Goal: Task Accomplishment & Management: Manage account settings

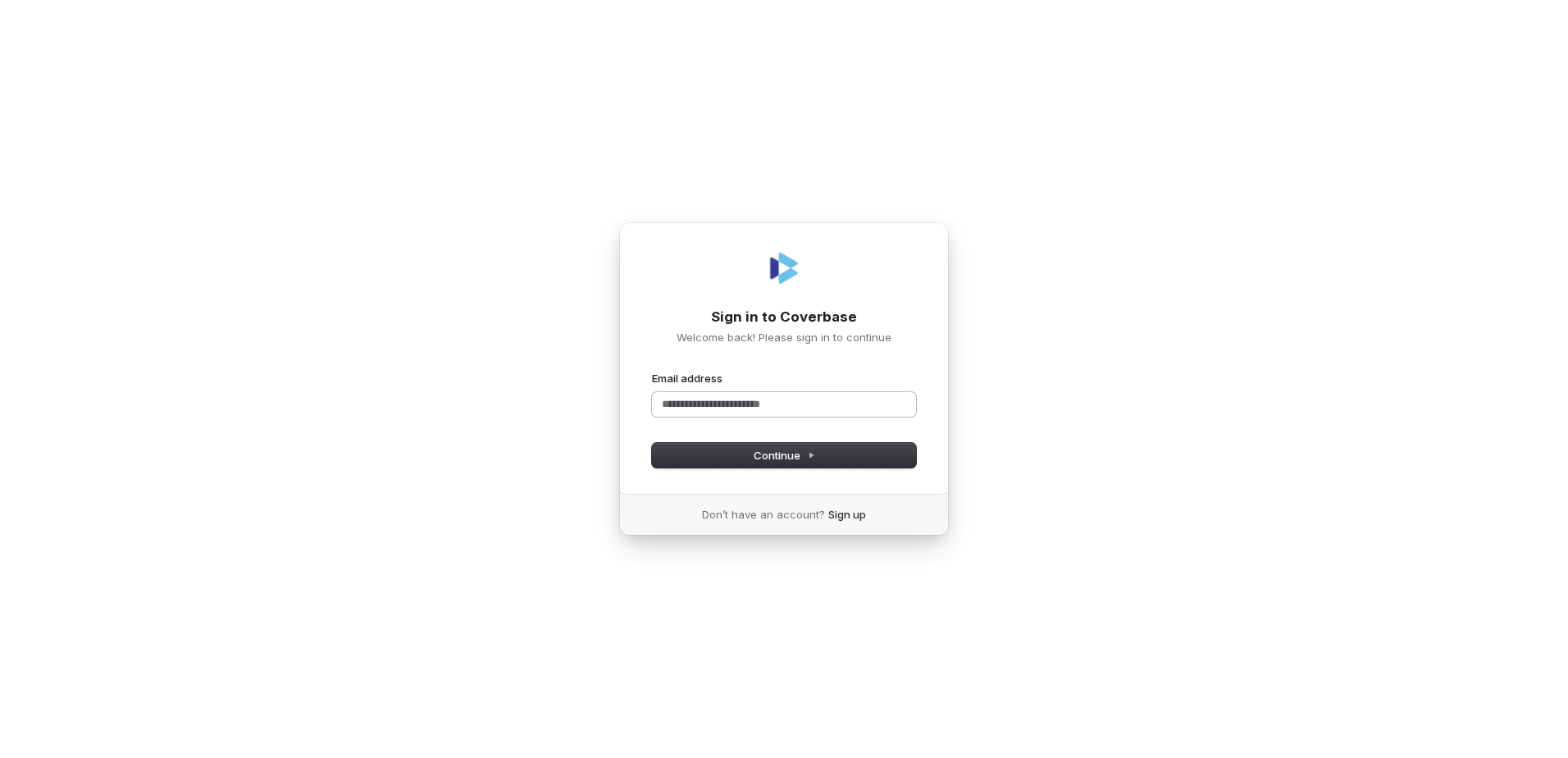
drag, startPoint x: 686, startPoint y: 404, endPoint x: 704, endPoint y: 410, distance: 19.0
click at [686, 404] on input "Email address" at bounding box center [784, 404] width 264 height 24
type input "**********"
click at [756, 454] on span "Continue" at bounding box center [784, 455] width 62 height 15
type input "**********"
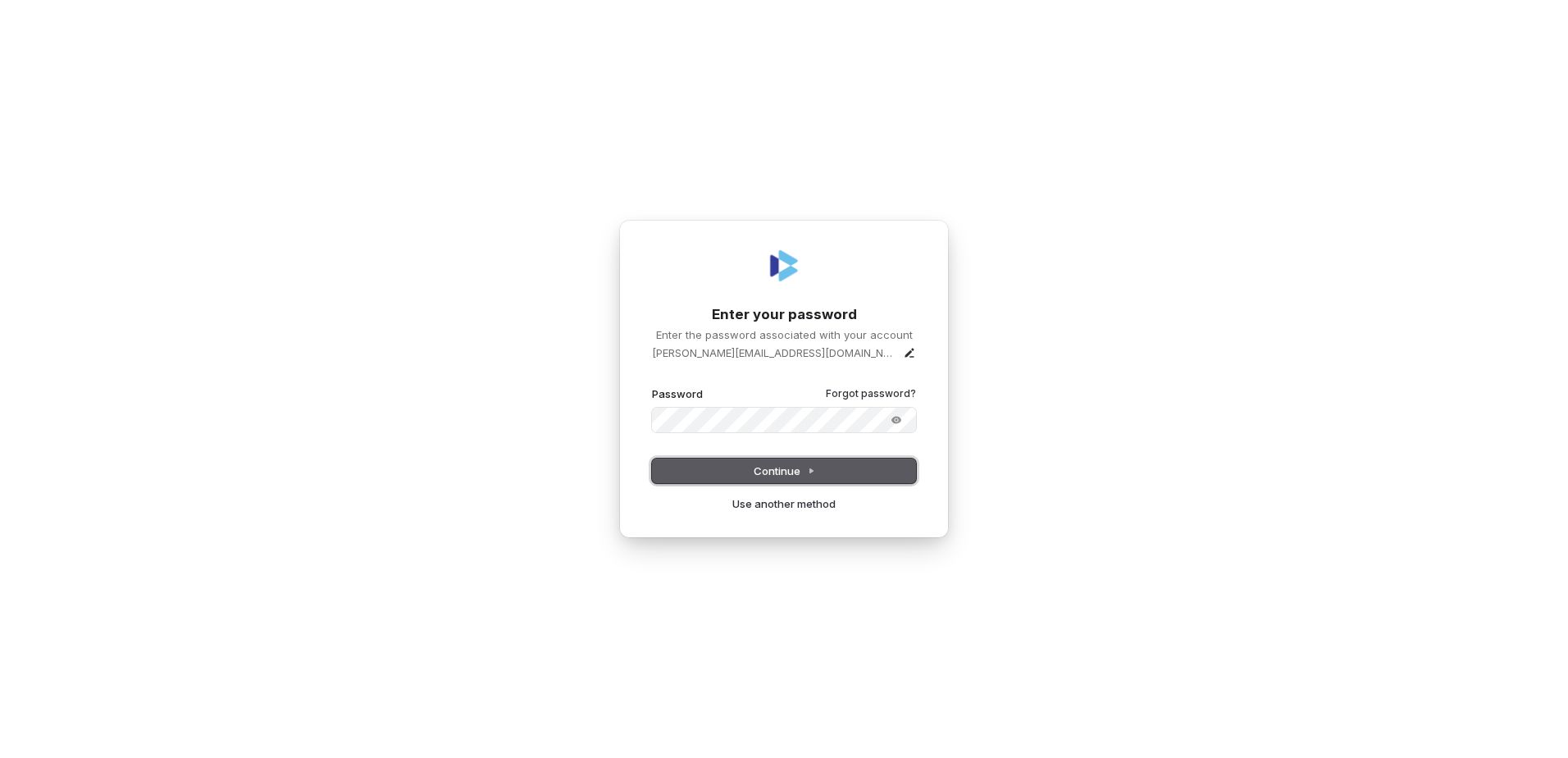
click at [784, 469] on span "Continue" at bounding box center [784, 471] width 62 height 15
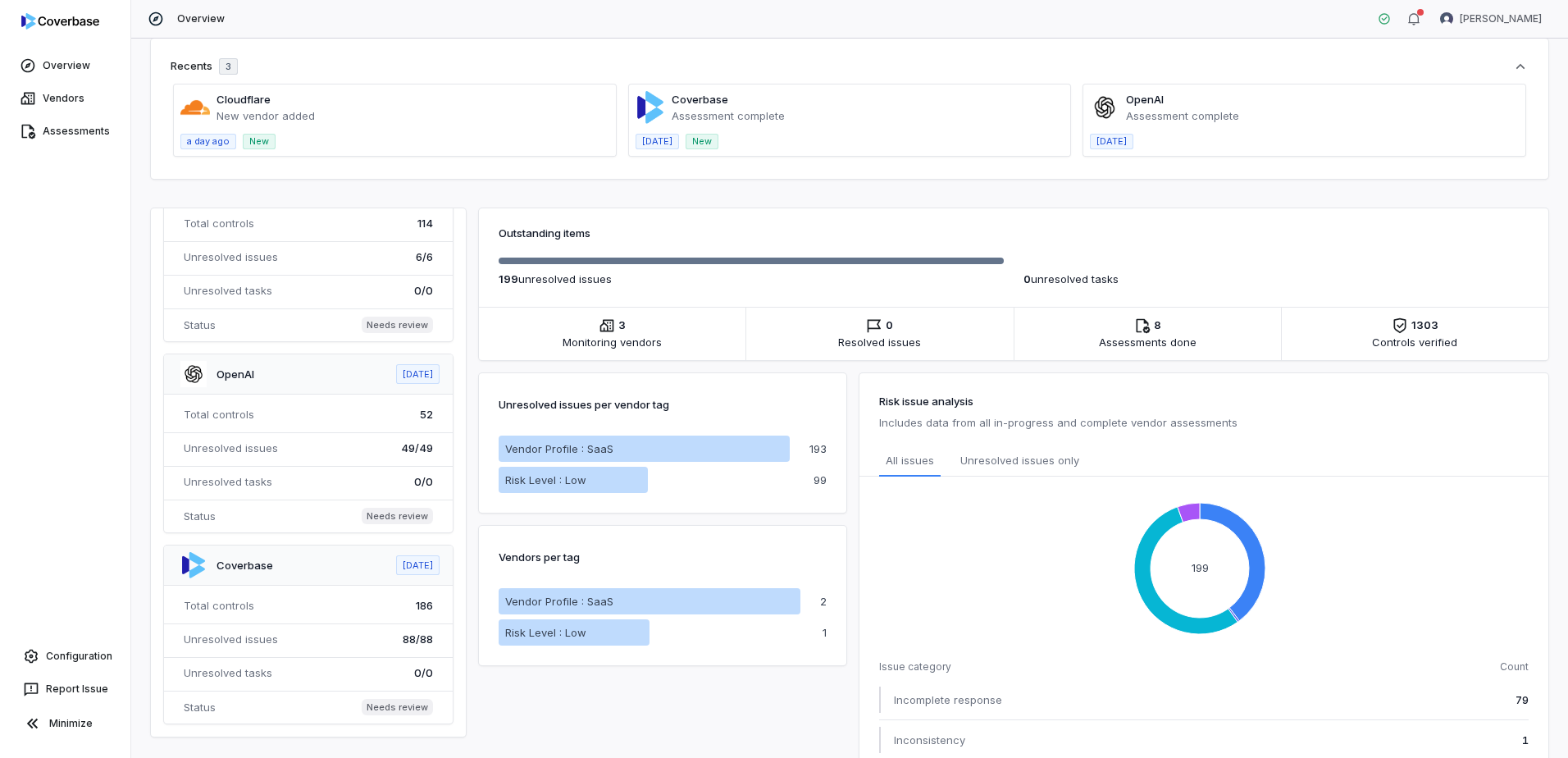
scroll to position [164, 0]
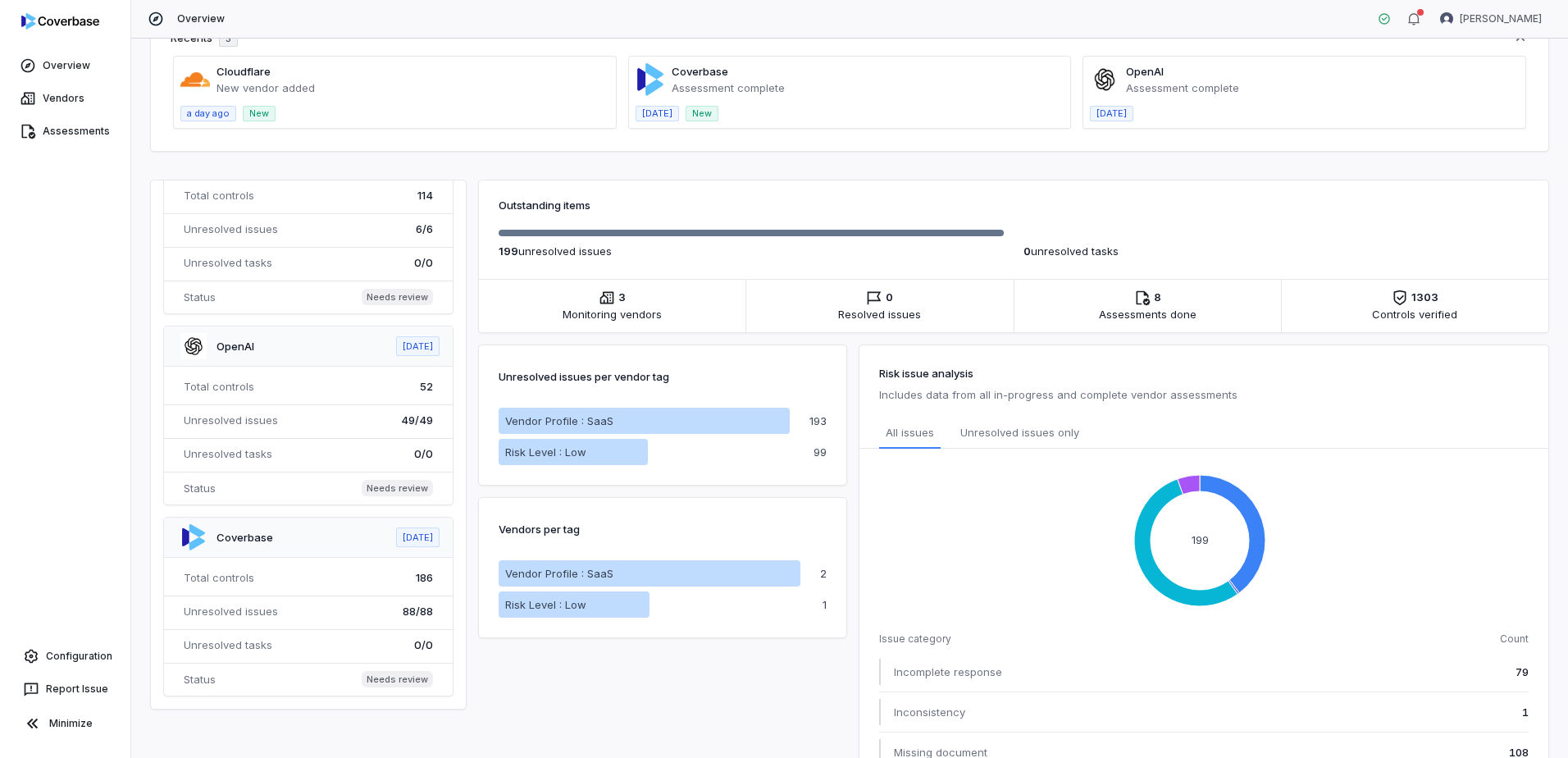
click at [251, 343] on span at bounding box center [309, 415] width 289 height 178
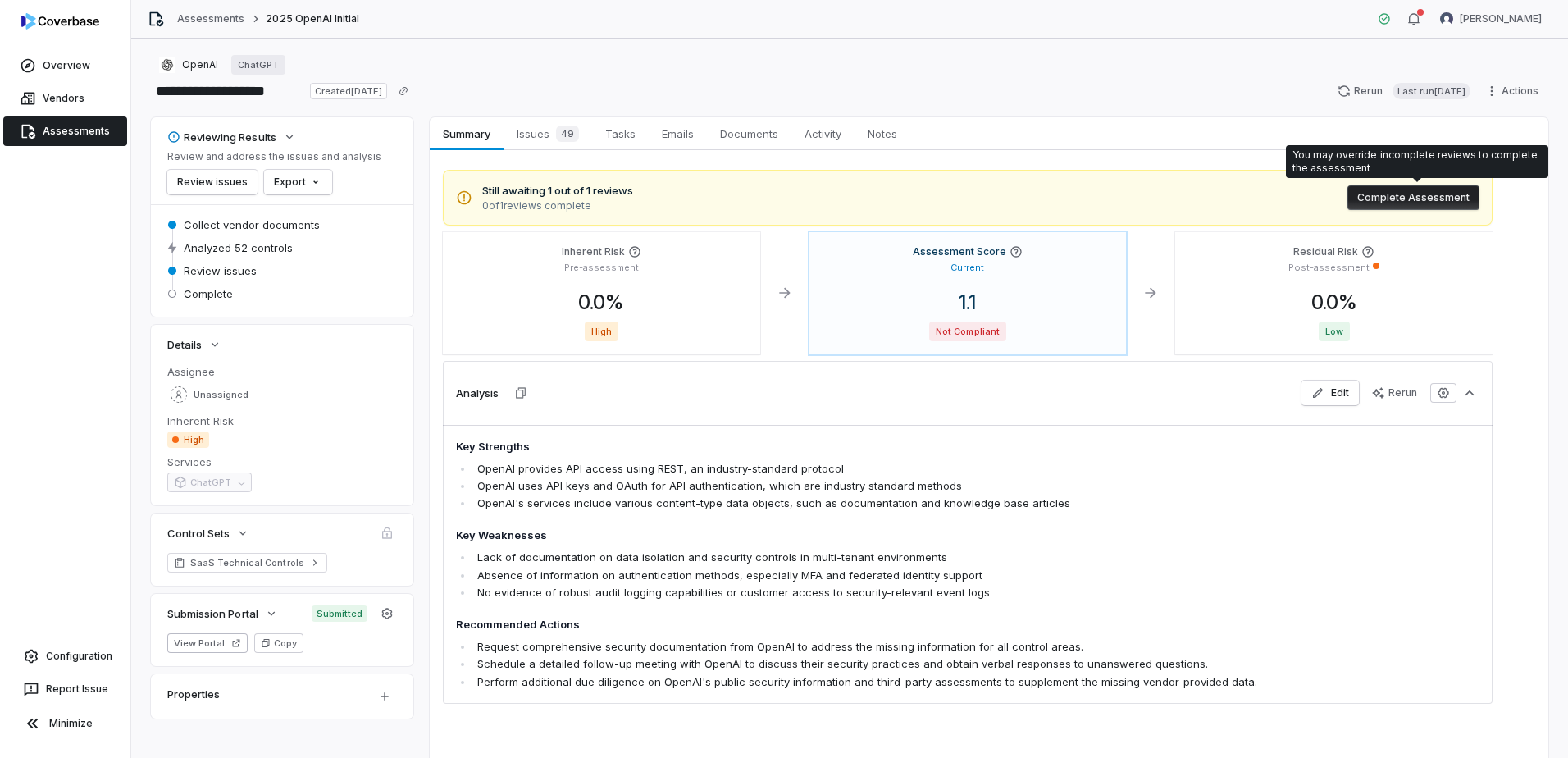
click at [1444, 193] on button "Complete Assessment" at bounding box center [1414, 198] width 132 height 24
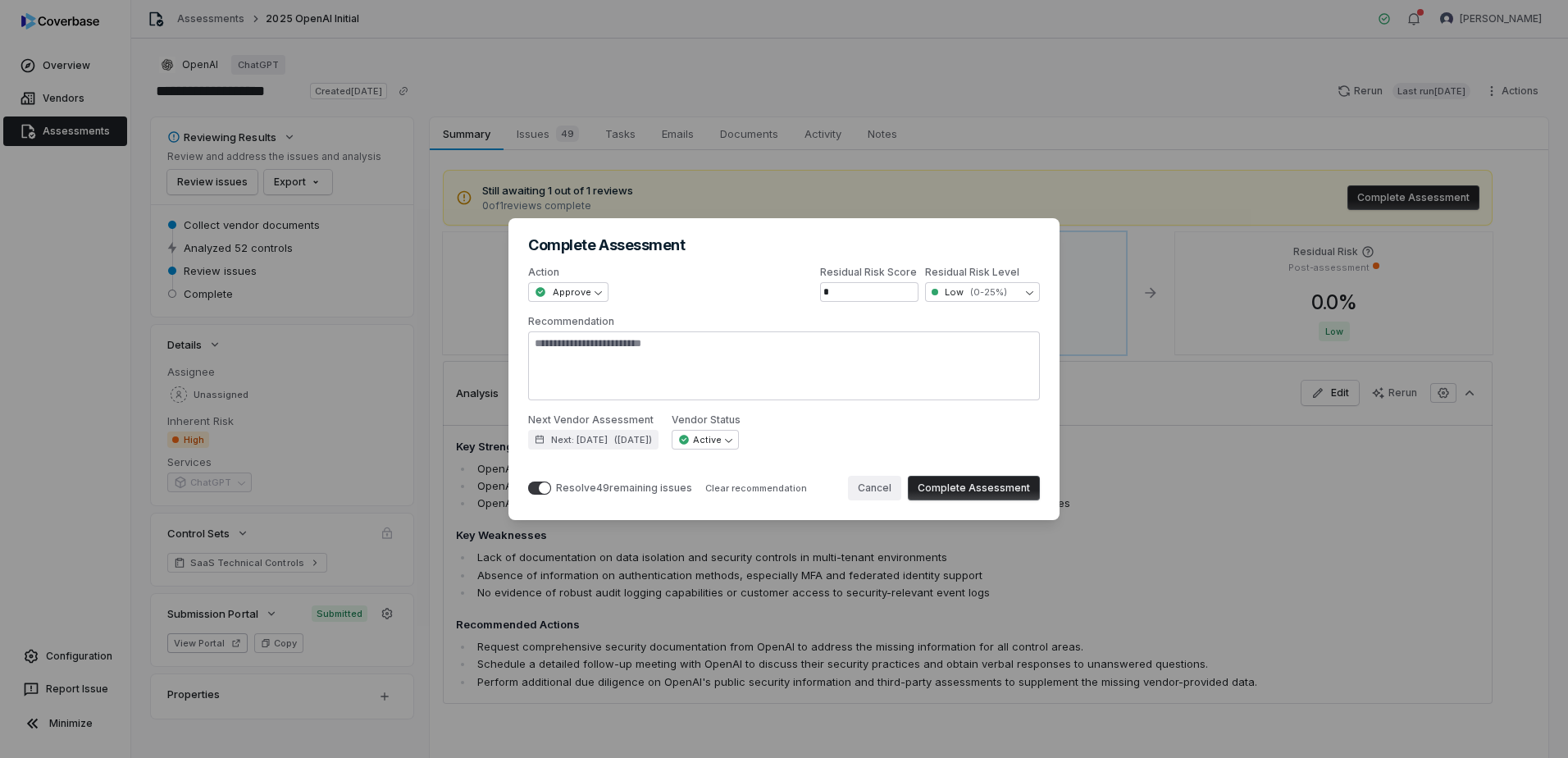
click at [879, 487] on button "Cancel" at bounding box center [874, 488] width 53 height 24
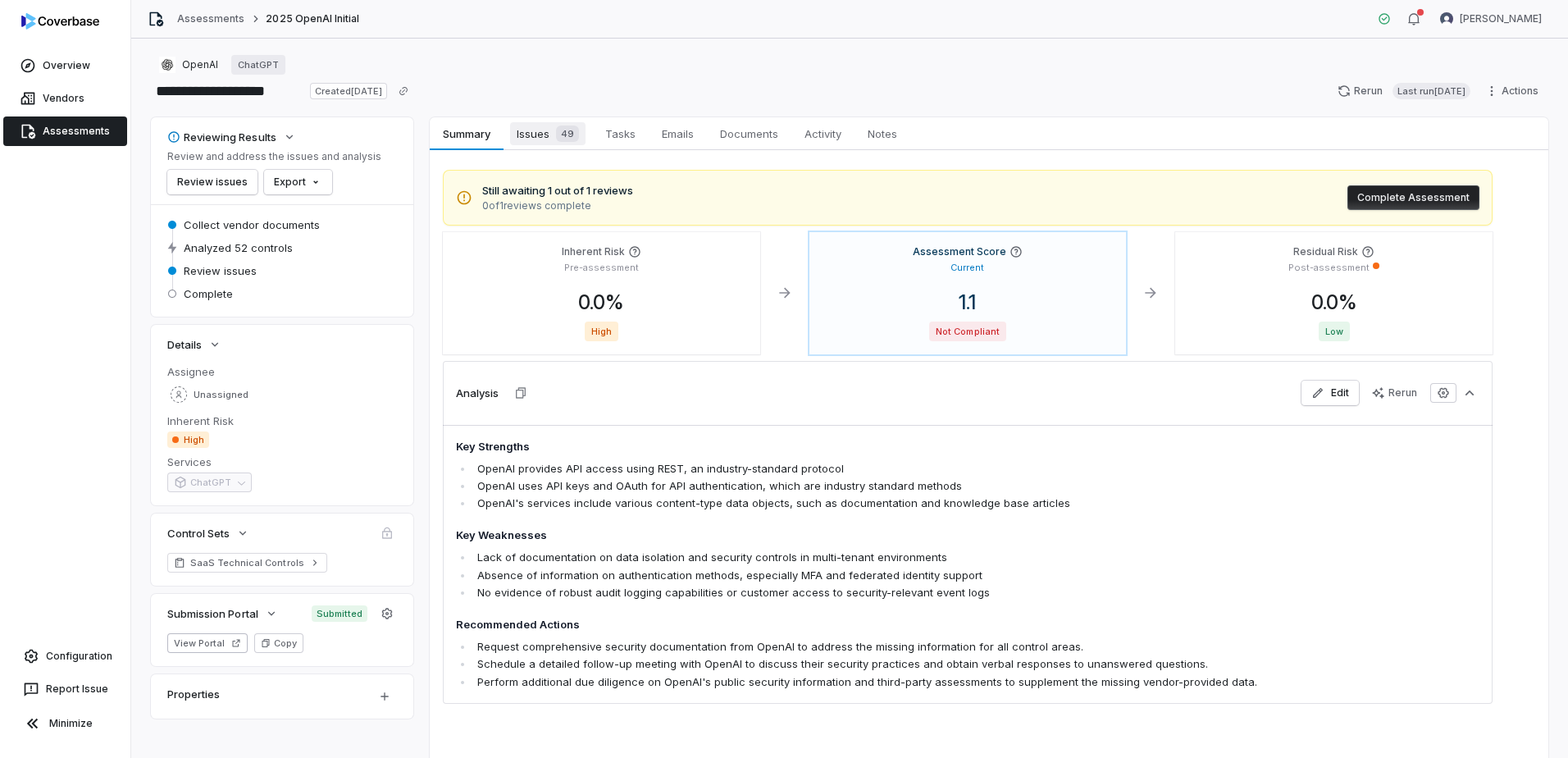
click at [534, 136] on span "Issues 49" at bounding box center [548, 133] width 76 height 23
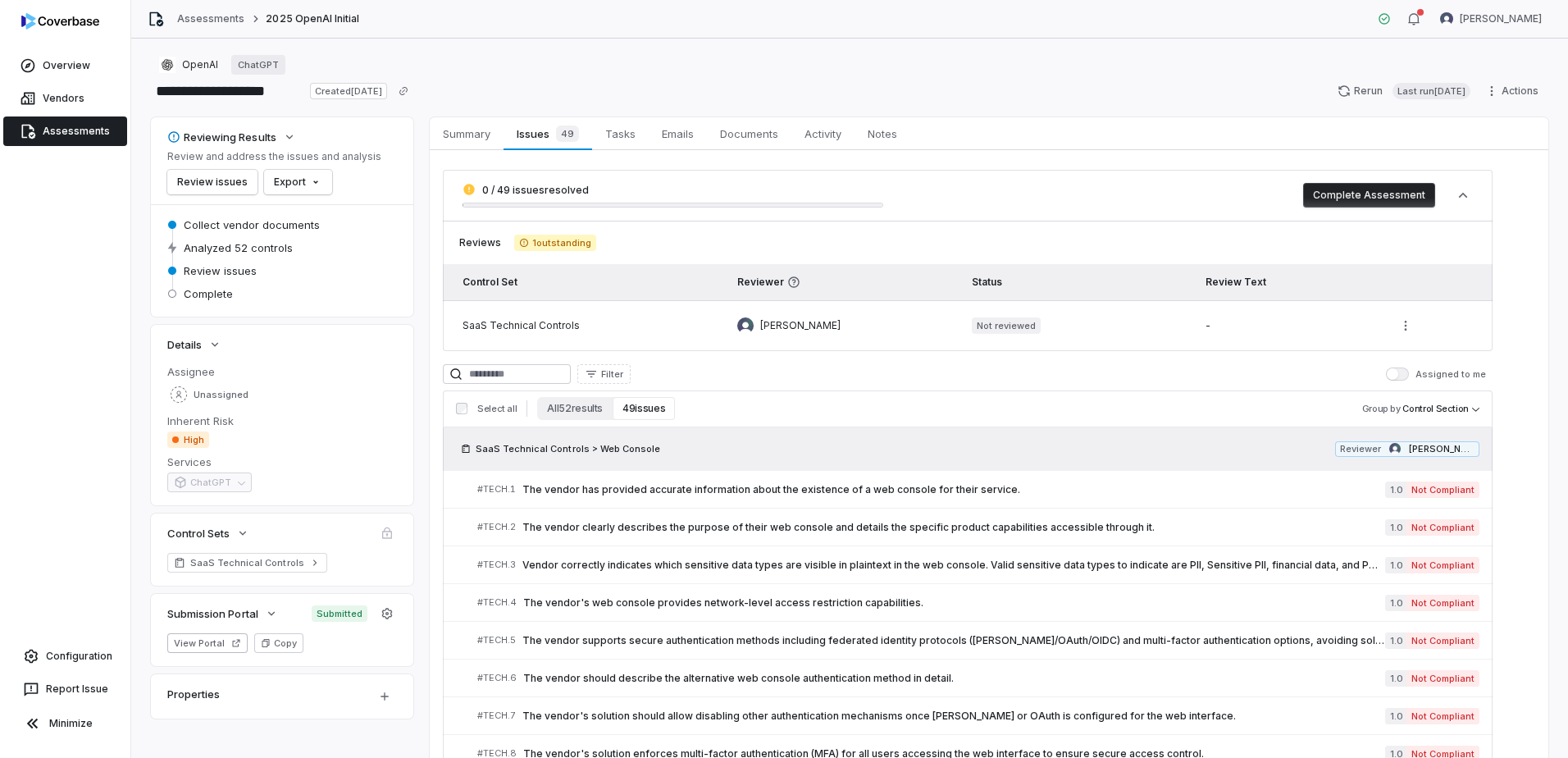
click at [652, 404] on button "49 issues" at bounding box center [644, 408] width 62 height 23
click at [643, 407] on button "49 issues" at bounding box center [644, 408] width 62 height 23
click at [576, 411] on button "All 52 results" at bounding box center [575, 408] width 76 height 23
click at [645, 411] on button "49 issues" at bounding box center [644, 408] width 62 height 23
click at [56, 99] on link "Vendors" at bounding box center [65, 99] width 124 height 30
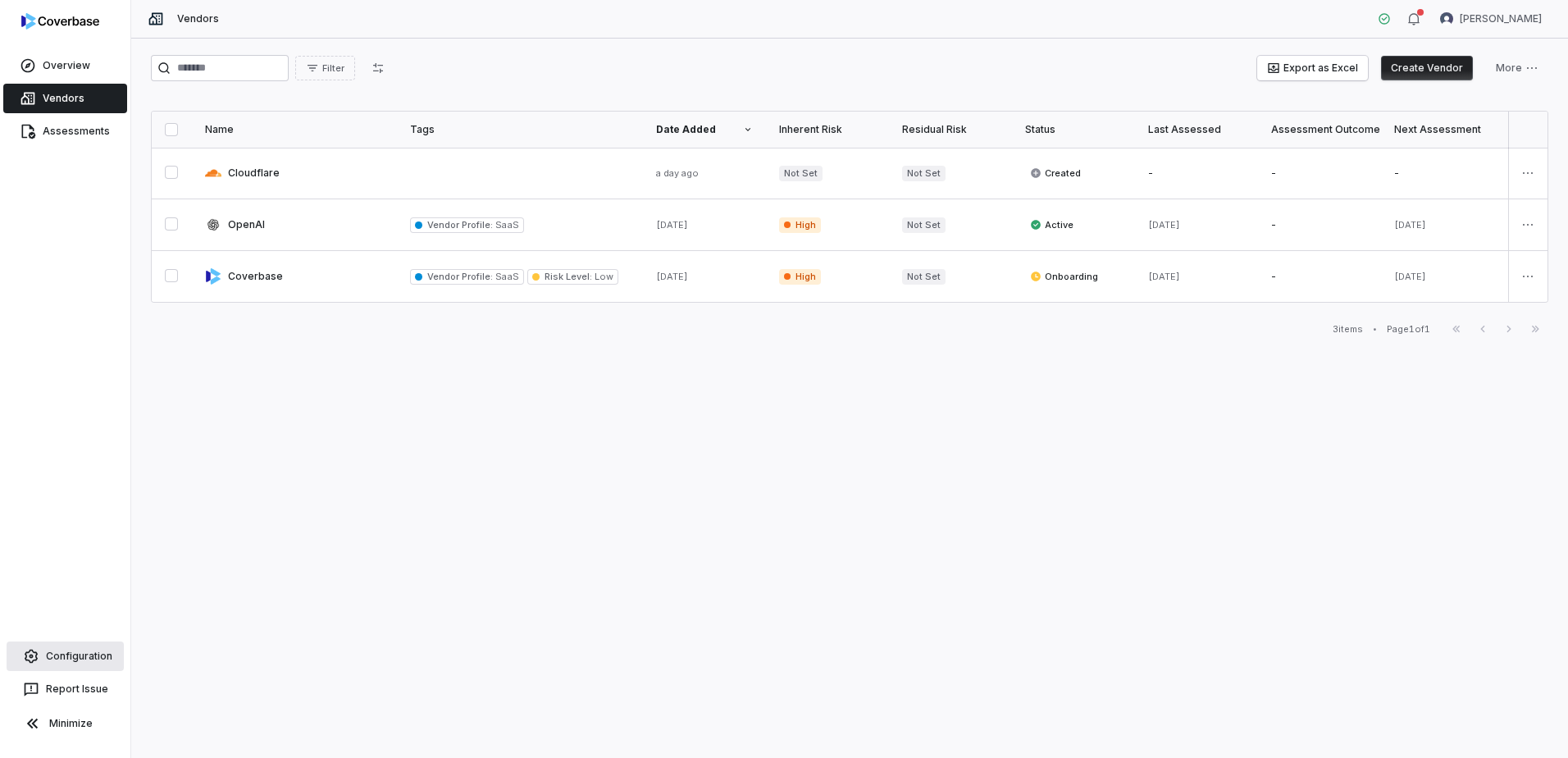
click at [64, 651] on link "Configuration" at bounding box center [65, 656] width 118 height 30
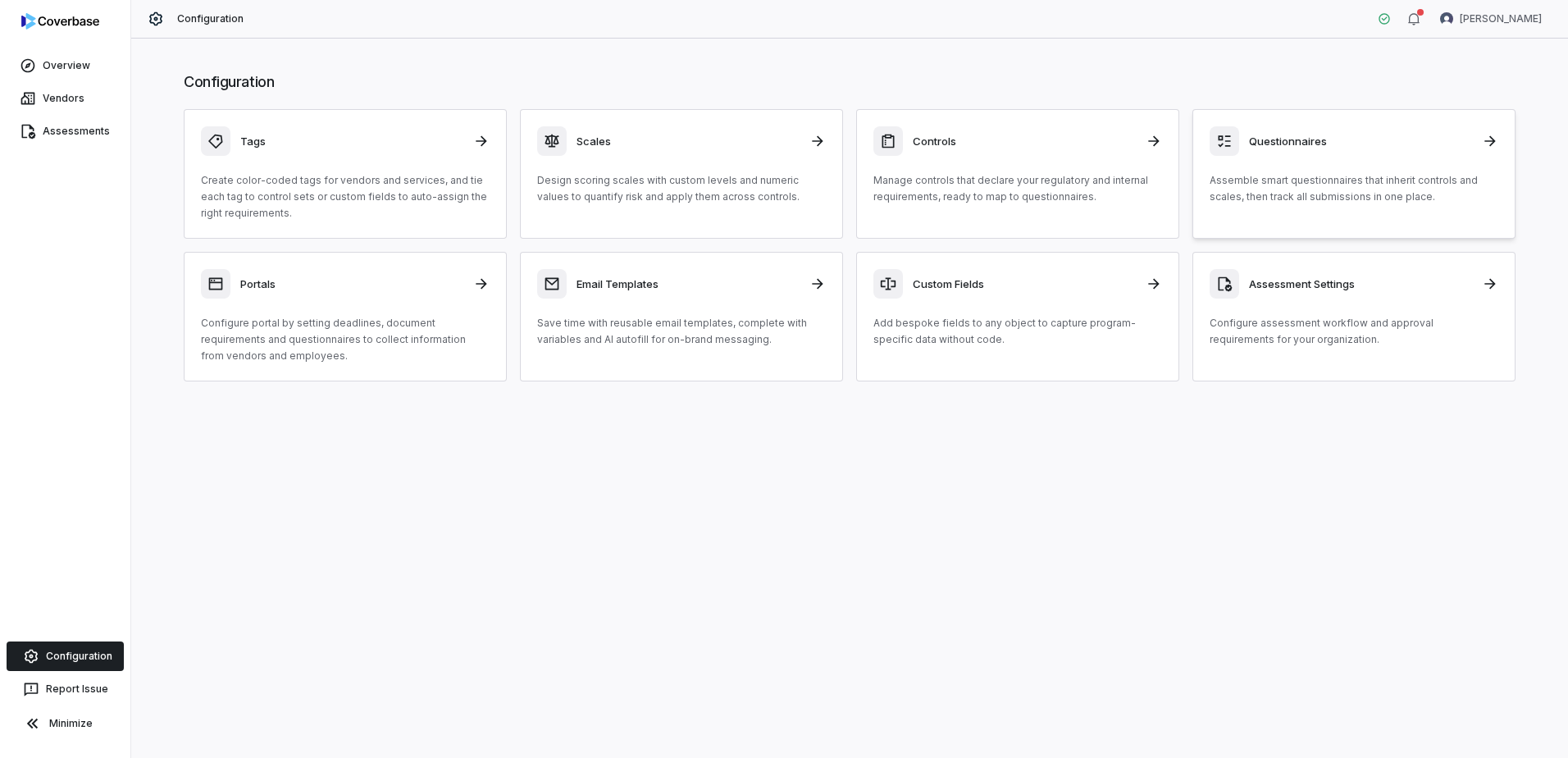
click at [1282, 142] on h3 "Questionnaires" at bounding box center [1360, 141] width 223 height 15
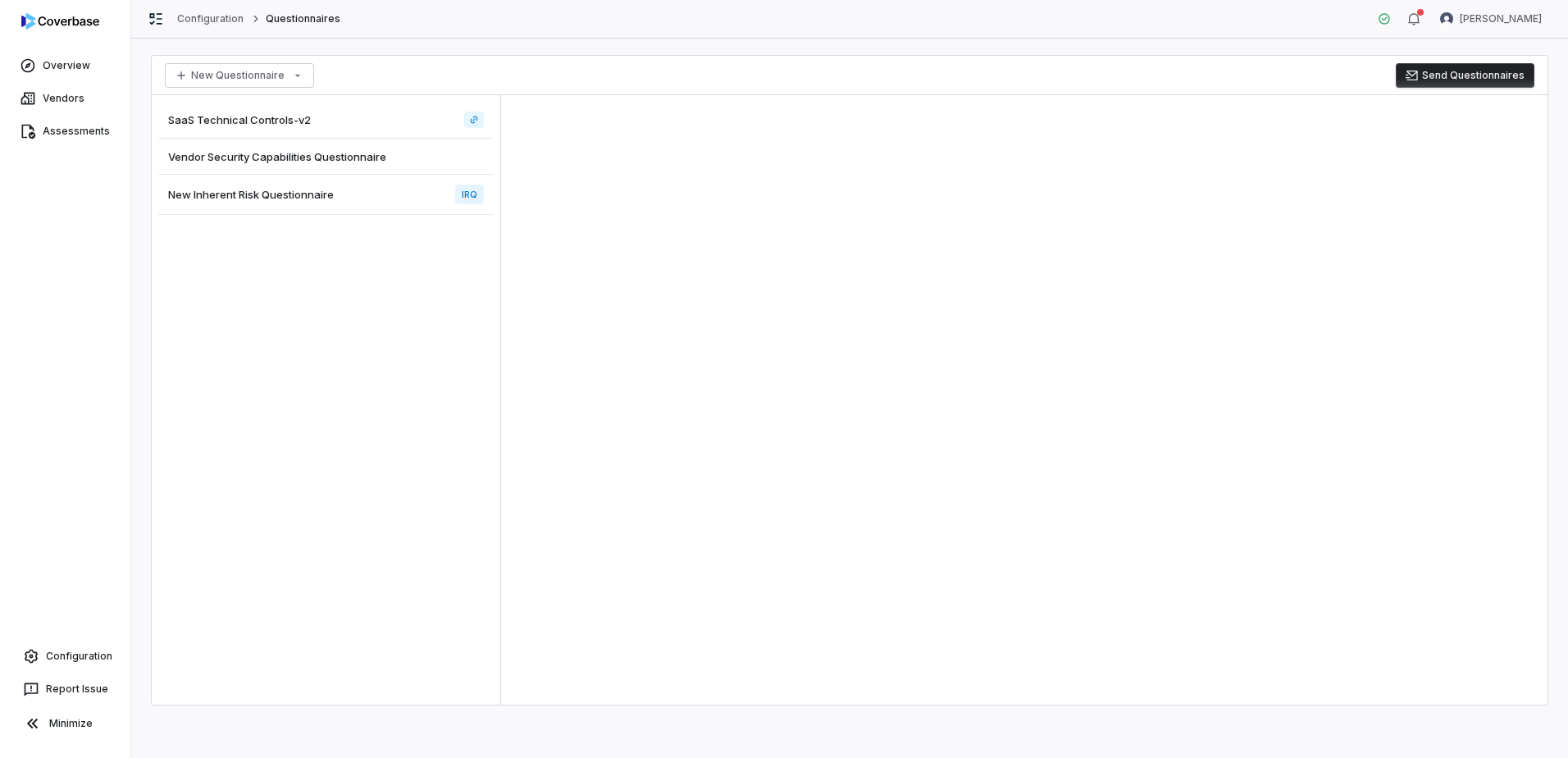
click at [294, 158] on span "Vendor Security Capabilities Questionnaire" at bounding box center [277, 157] width 218 height 15
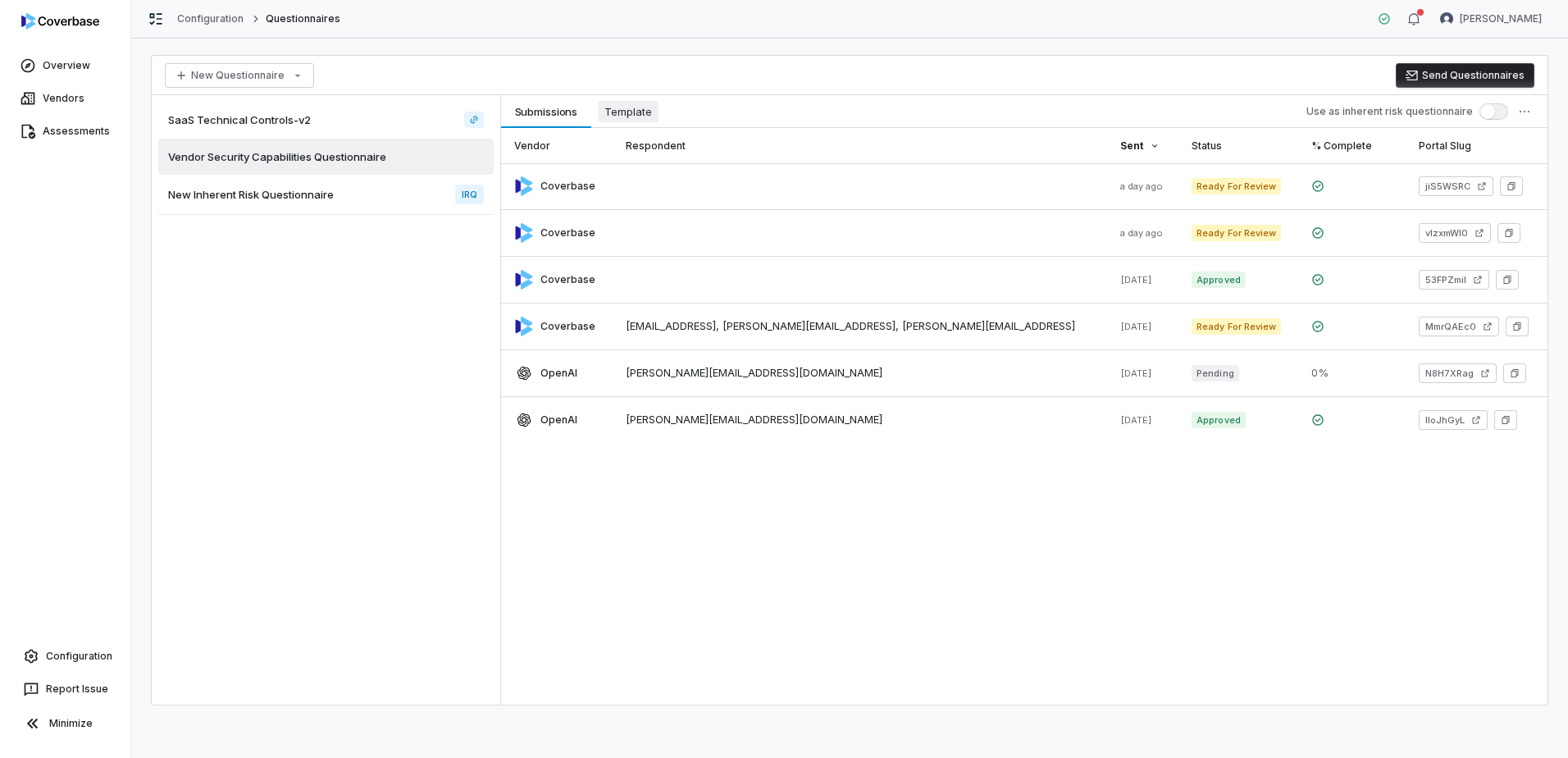
click at [627, 110] on span "Template" at bounding box center [628, 111] width 61 height 21
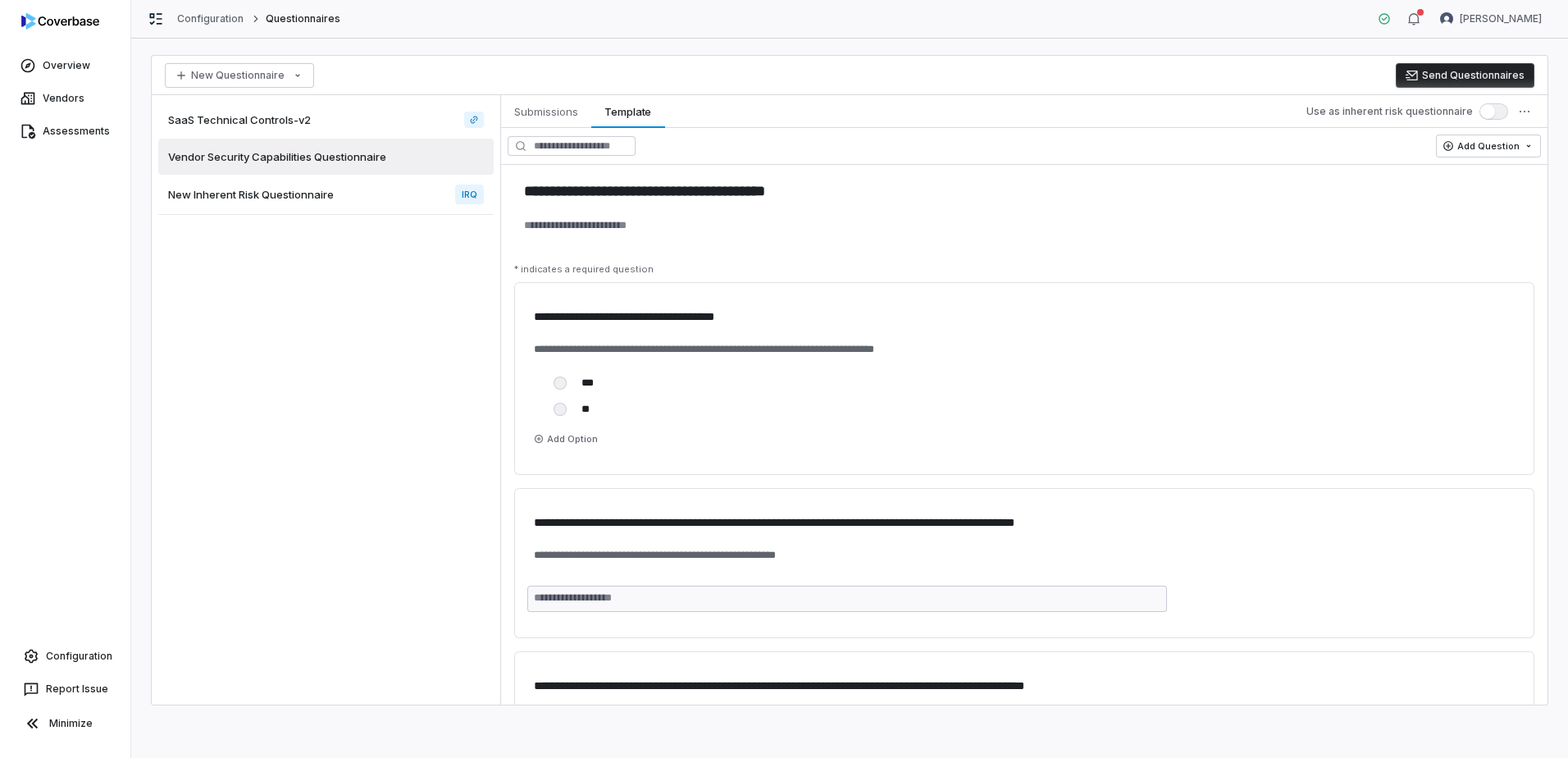
click at [478, 121] on icon at bounding box center [474, 119] width 10 height 10
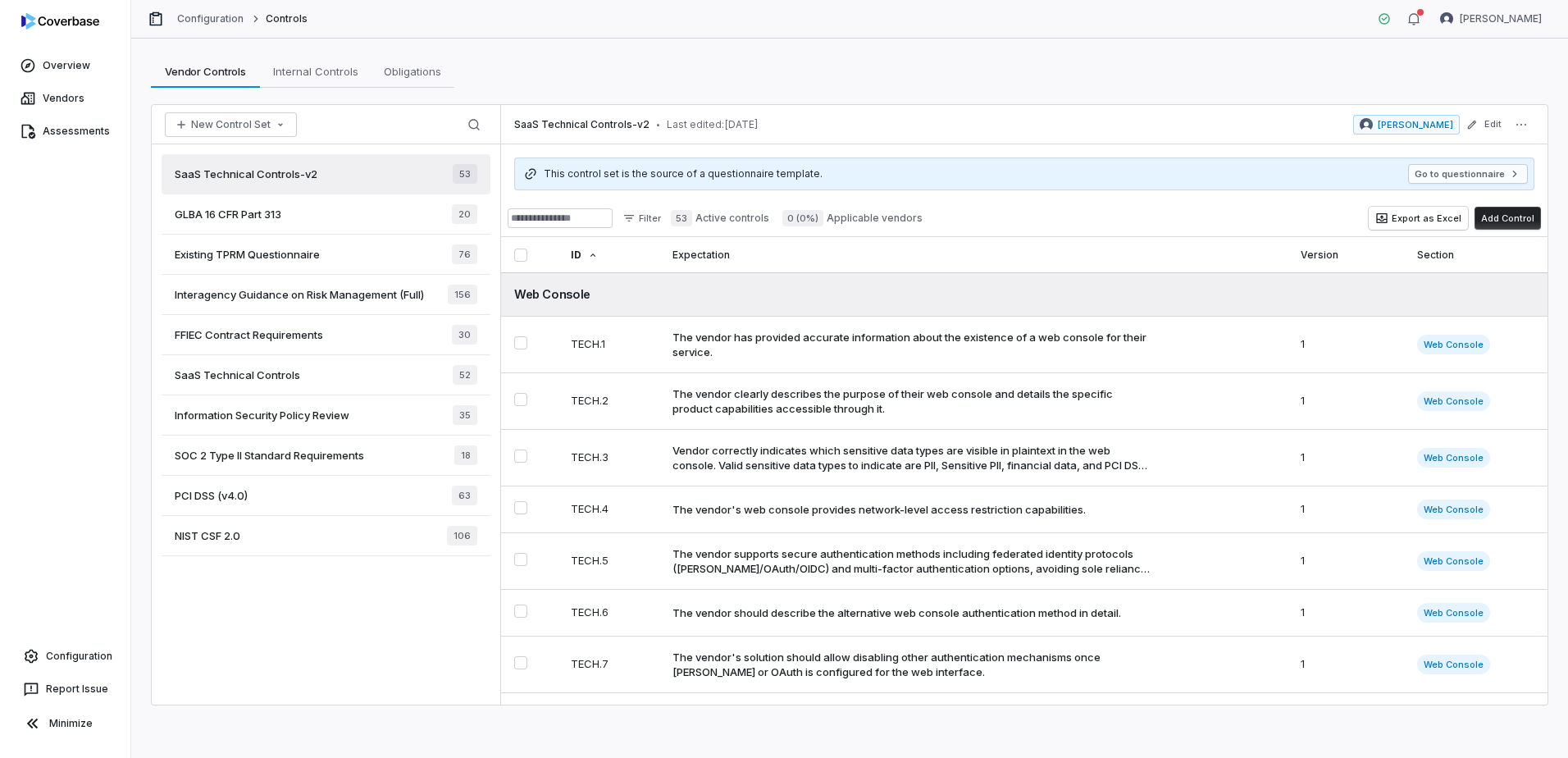
click at [243, 248] on span "Existing TPRM Questionnaire" at bounding box center [247, 255] width 146 height 15
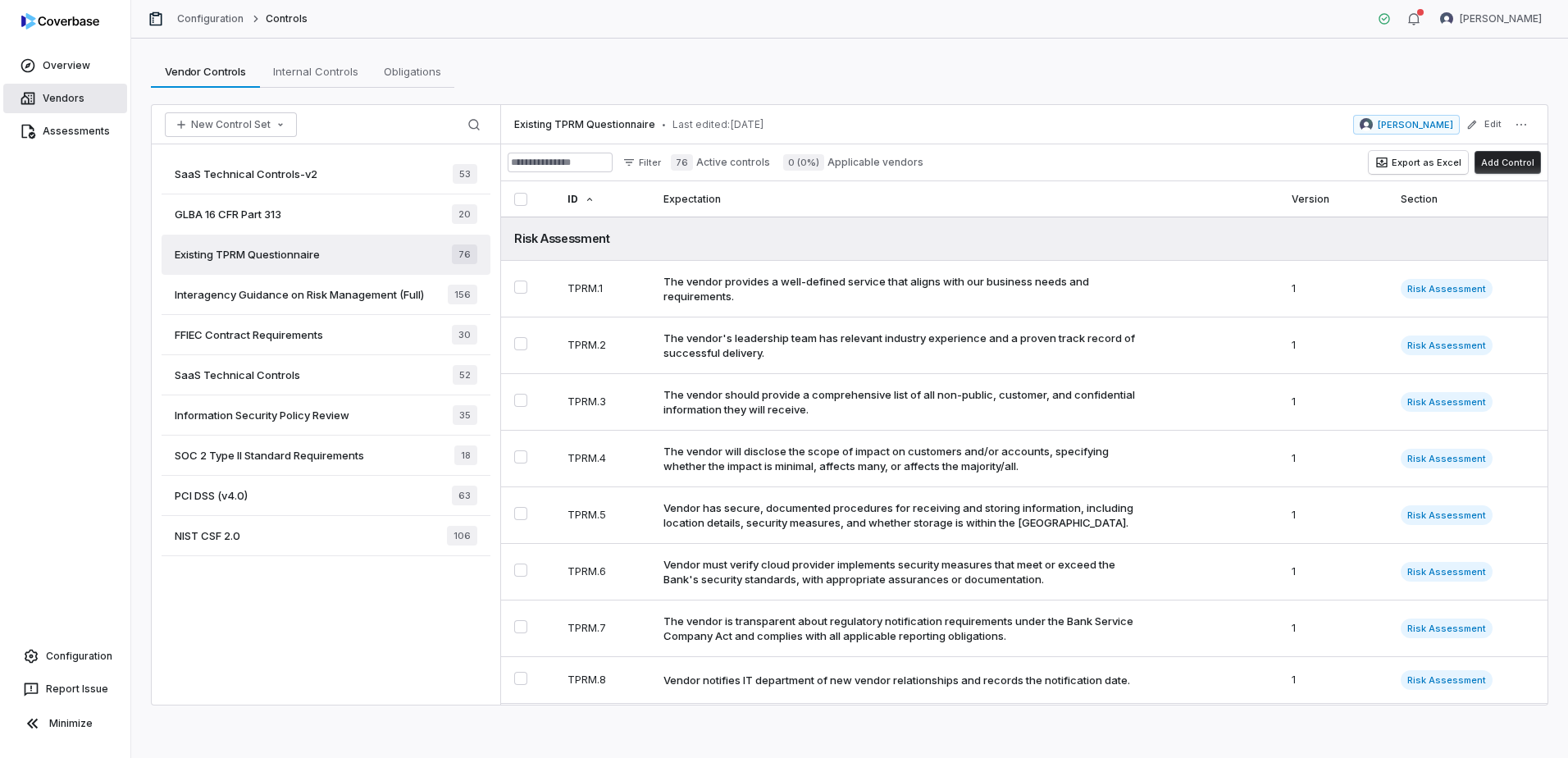
click at [49, 93] on link "Vendors" at bounding box center [65, 99] width 124 height 30
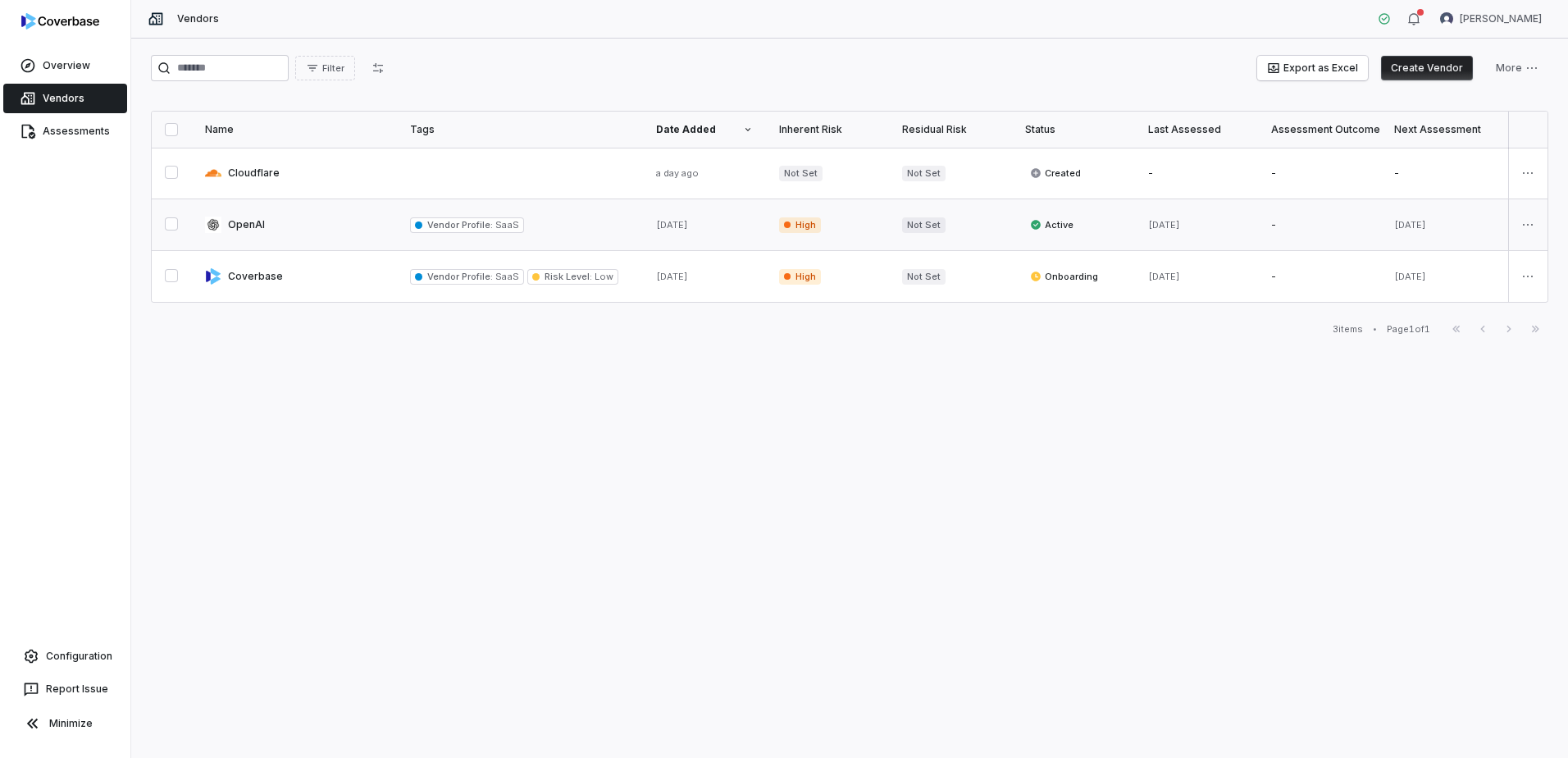
click at [242, 222] on link at bounding box center [295, 225] width 205 height 51
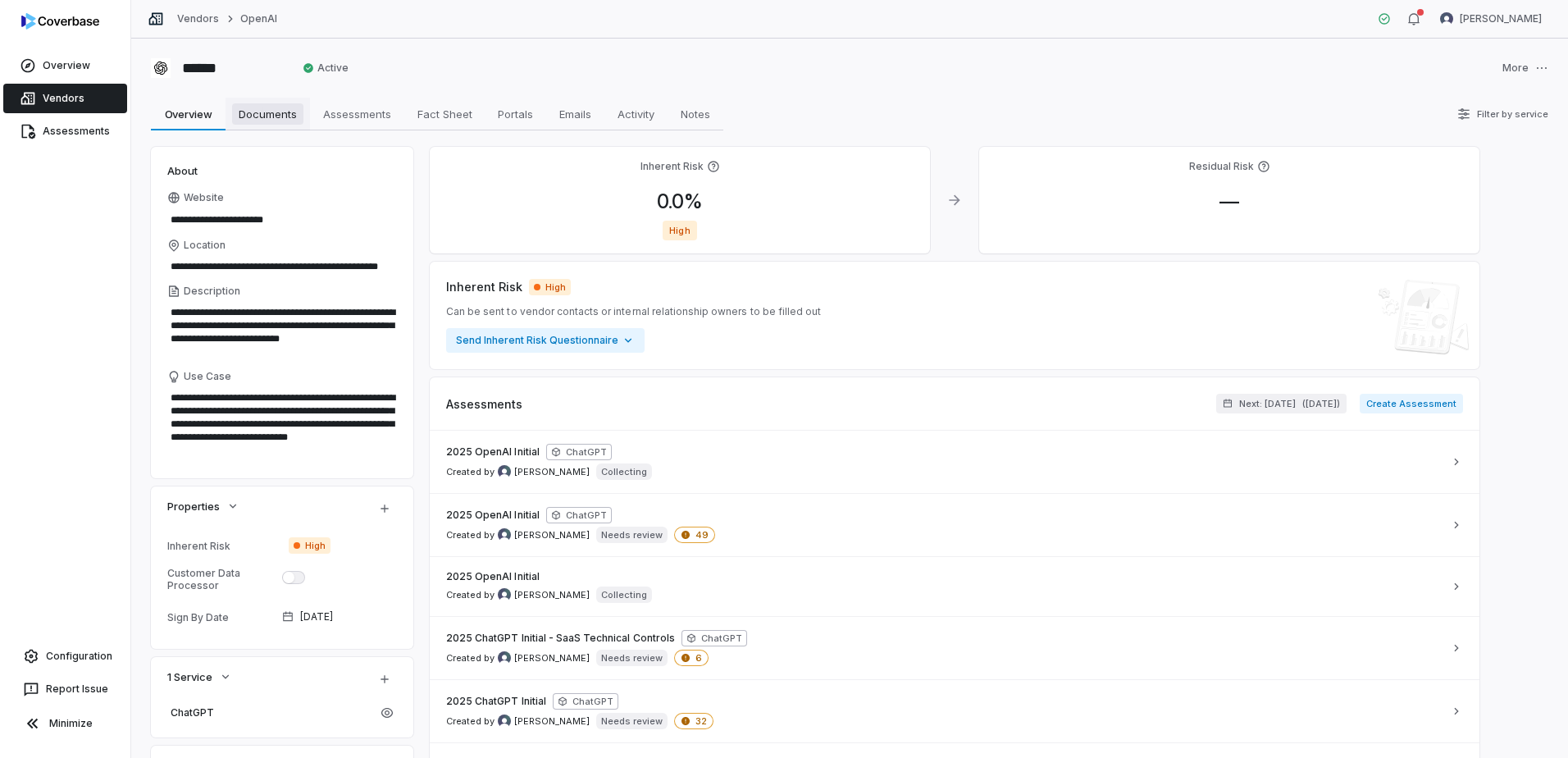
click at [273, 117] on span "Documents" at bounding box center [268, 114] width 72 height 21
type textarea "*"
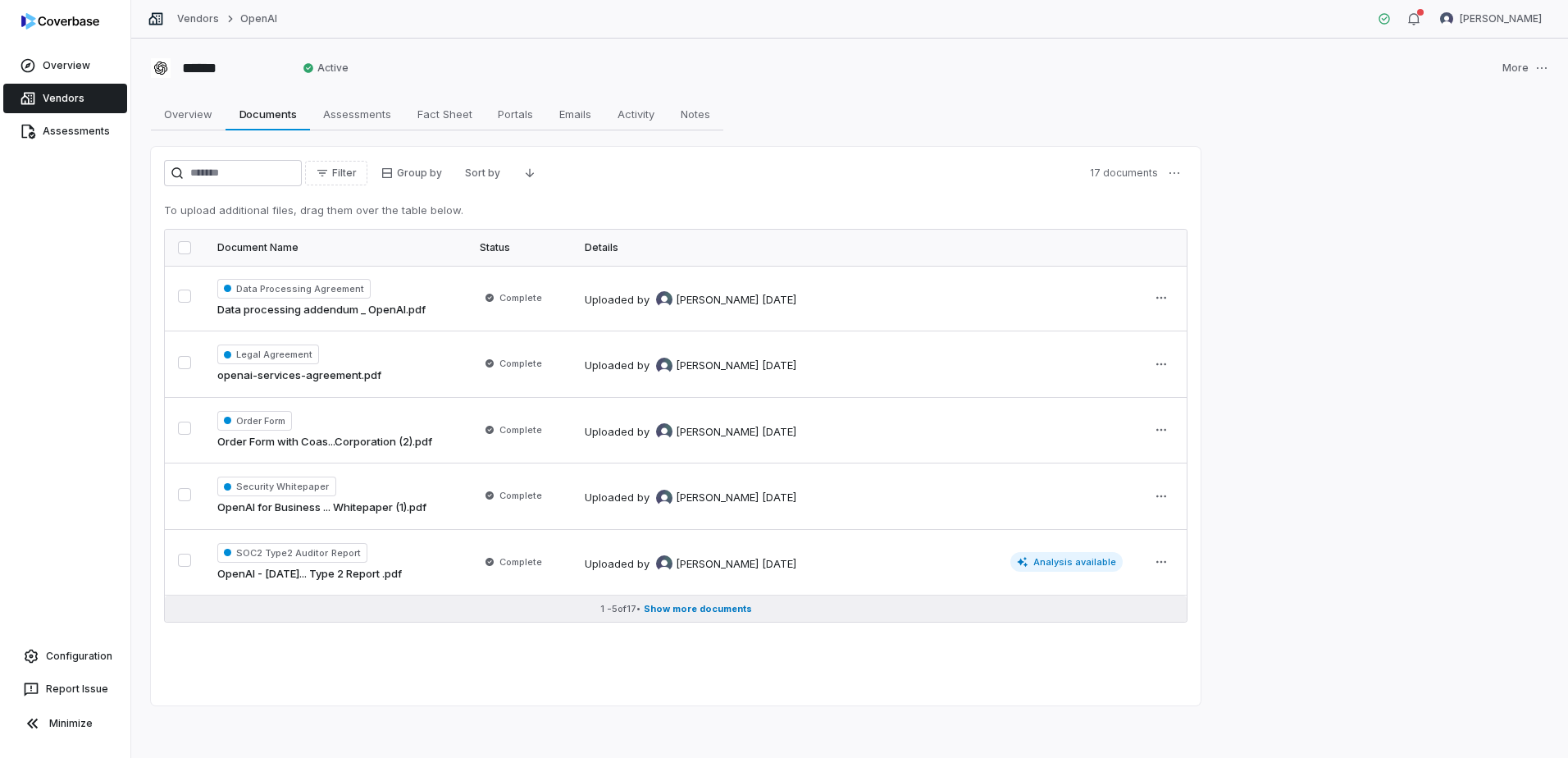
click at [704, 607] on span "Show more documents" at bounding box center [698, 608] width 108 height 12
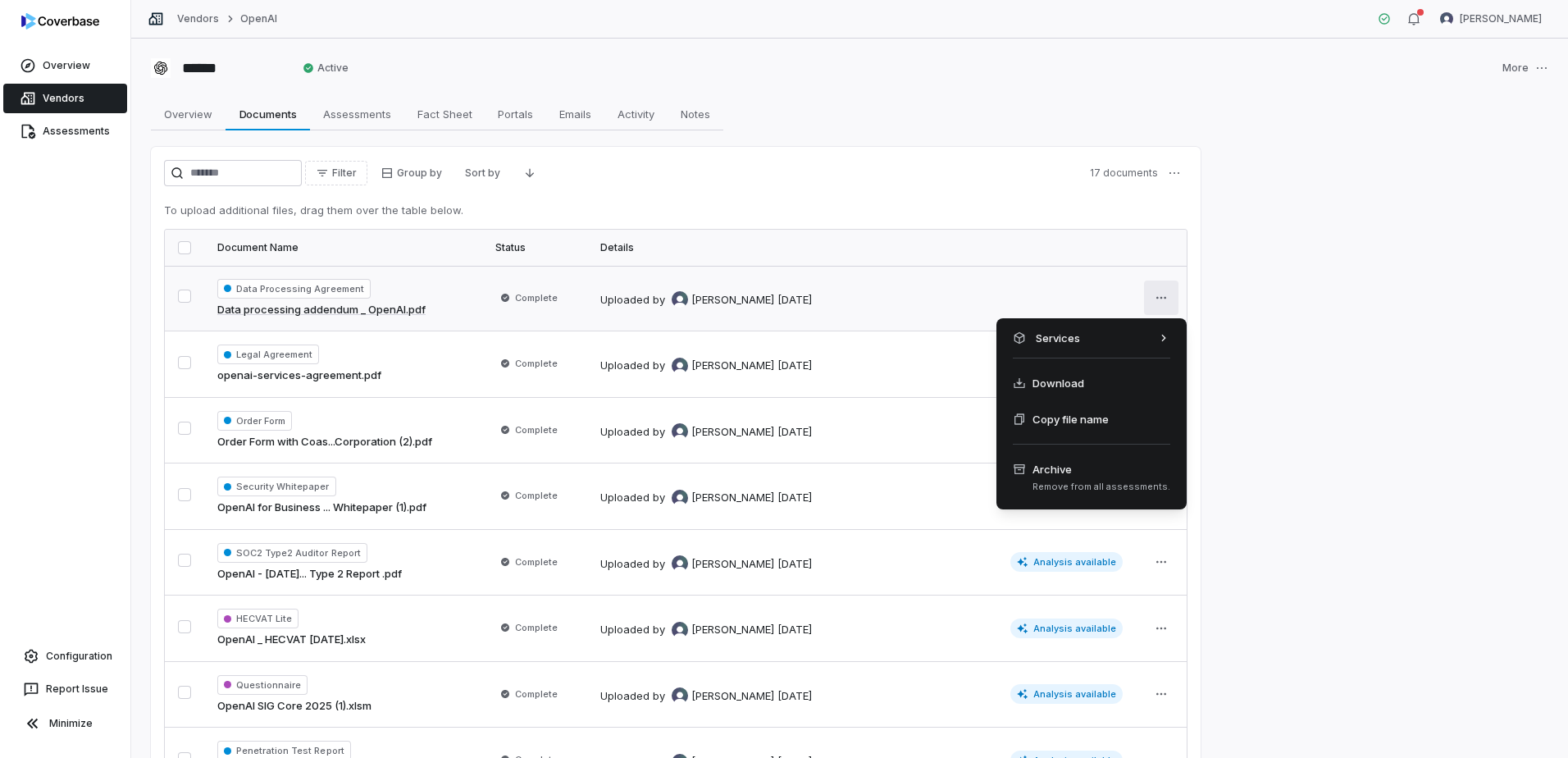
click at [1173, 295] on html "Overview Vendors Assessments Configuration Report Issue Minimize Vendors OpenAI…" at bounding box center [784, 379] width 1568 height 758
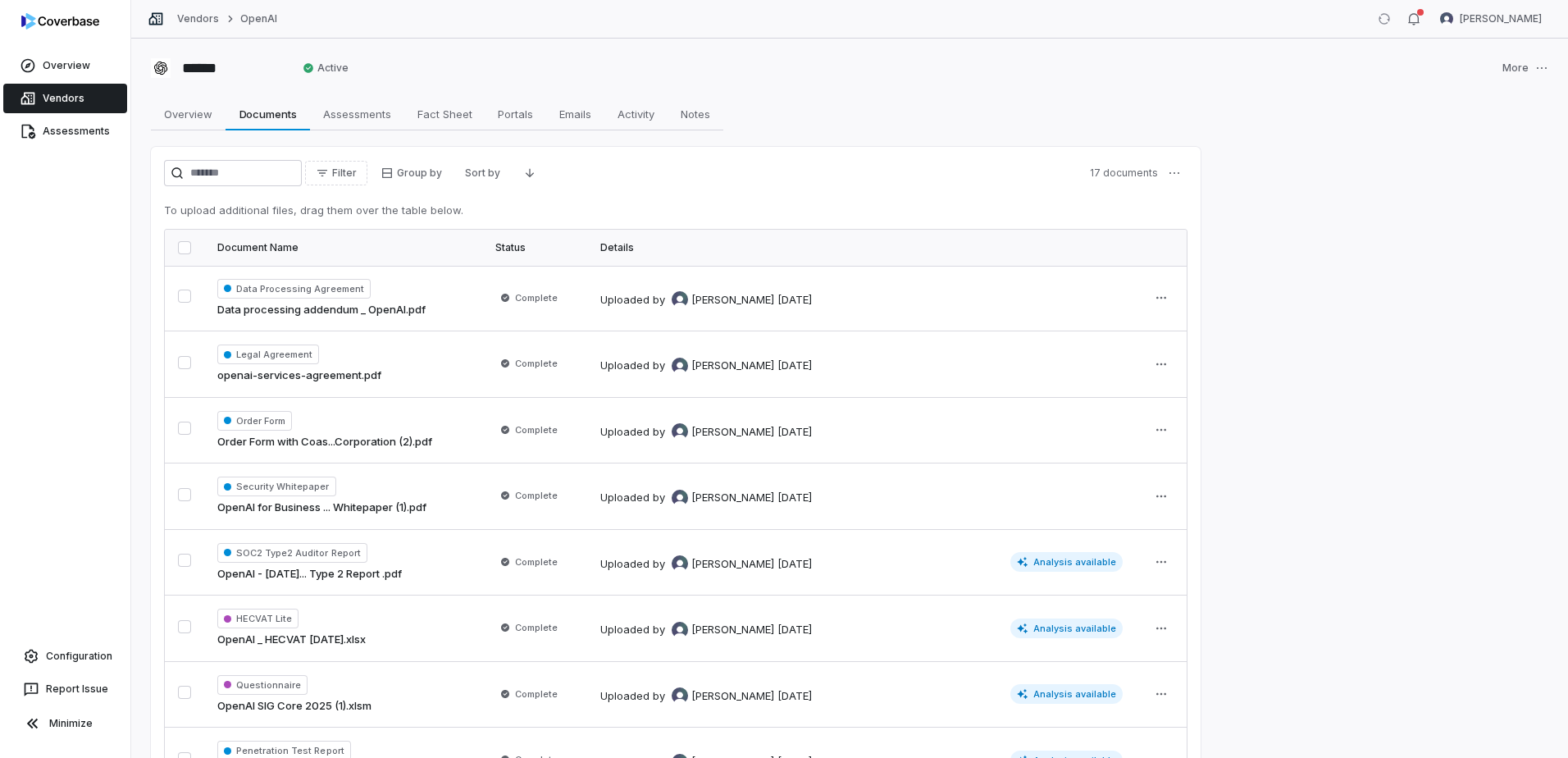
click at [1378, 176] on html "Overview Vendors Assessments Configuration Report Issue Minimize Vendors OpenAI…" at bounding box center [784, 379] width 1568 height 758
click at [58, 62] on link "Overview" at bounding box center [65, 66] width 124 height 30
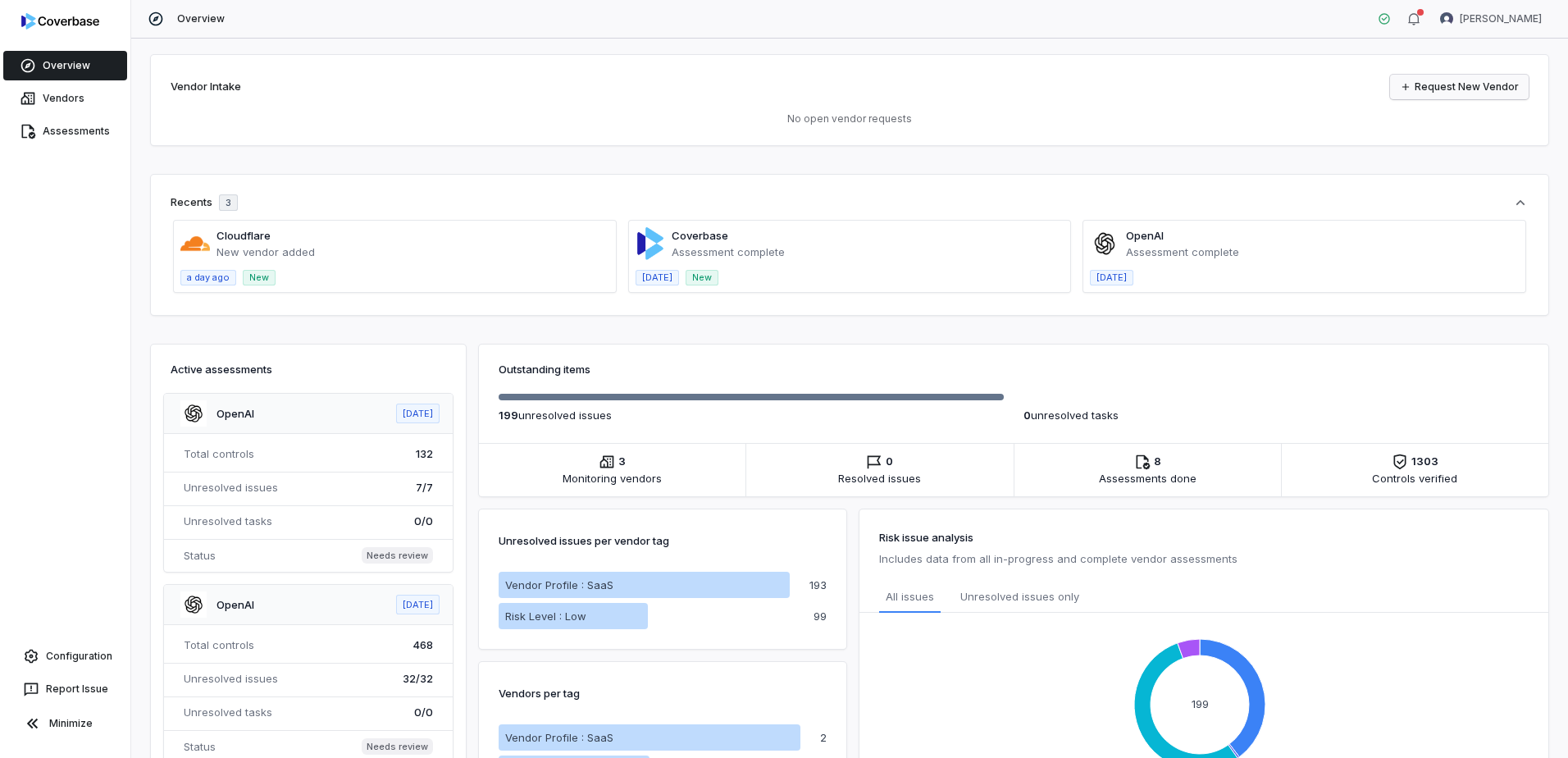
click at [1425, 90] on link "Request New Vendor" at bounding box center [1460, 87] width 139 height 24
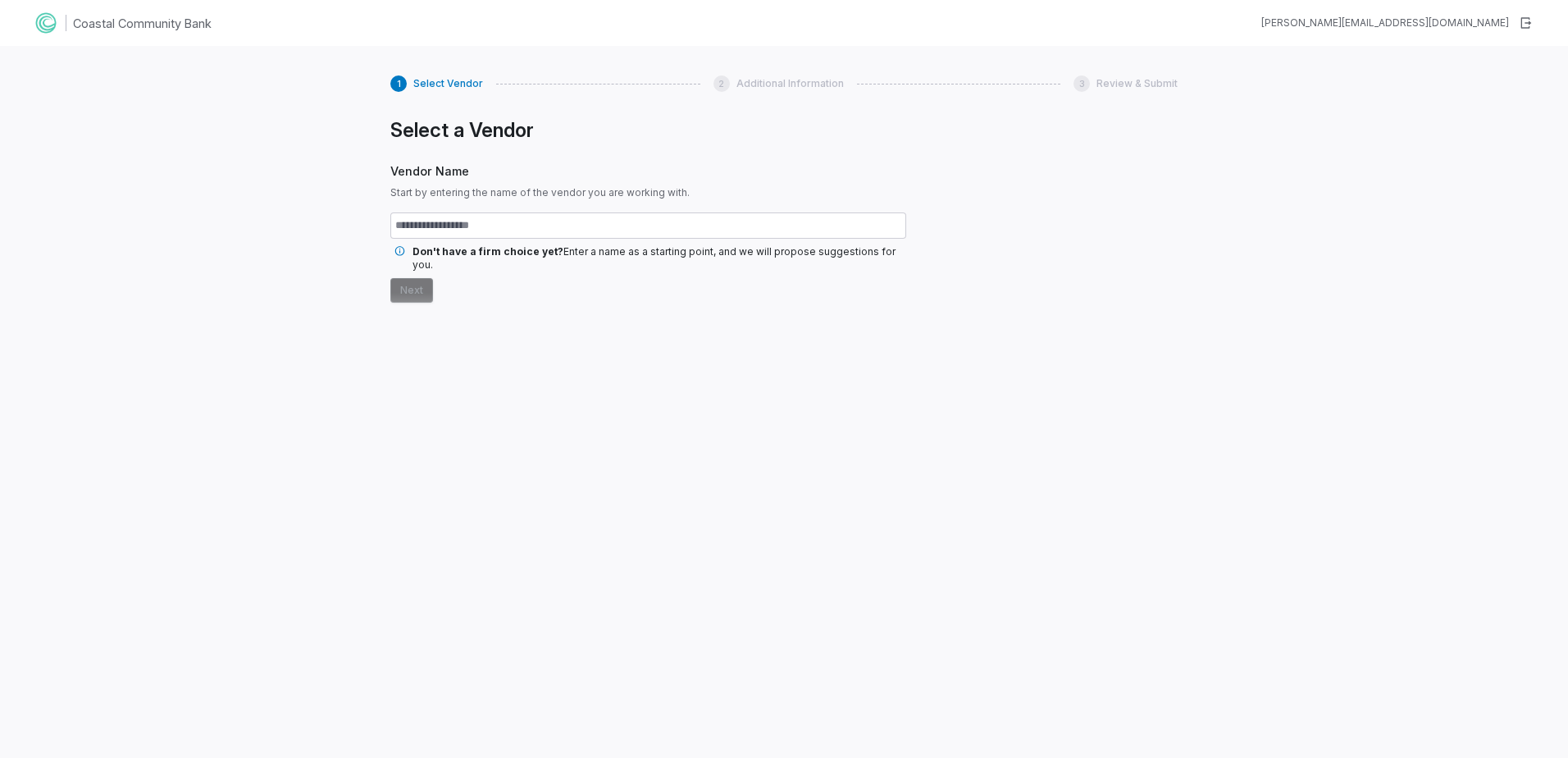
click at [480, 227] on input "text" at bounding box center [648, 226] width 516 height 26
type input "********"
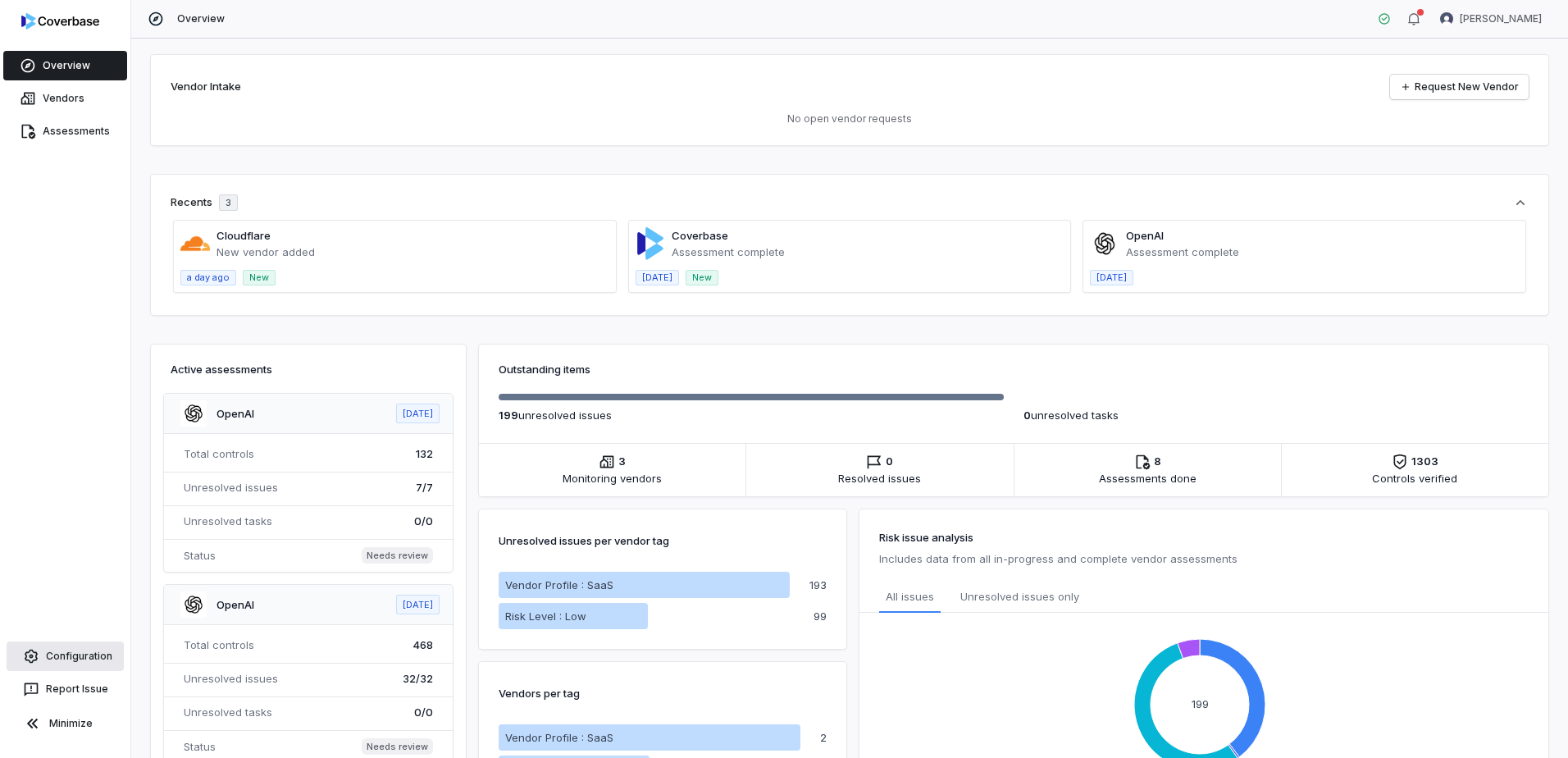
click at [72, 655] on link "Configuration" at bounding box center [65, 656] width 118 height 30
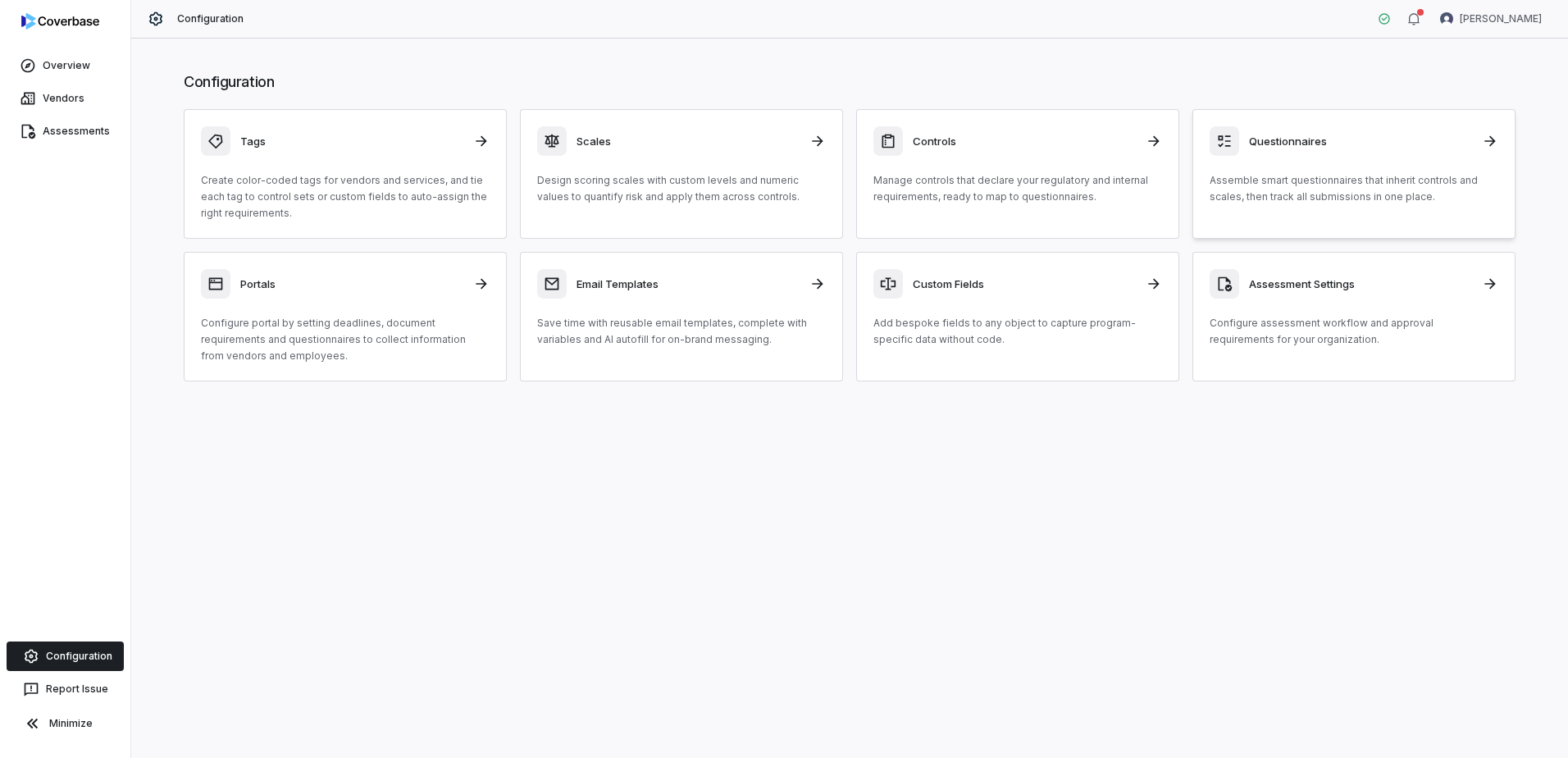
click at [1288, 139] on h3 "Questionnaires" at bounding box center [1360, 141] width 223 height 15
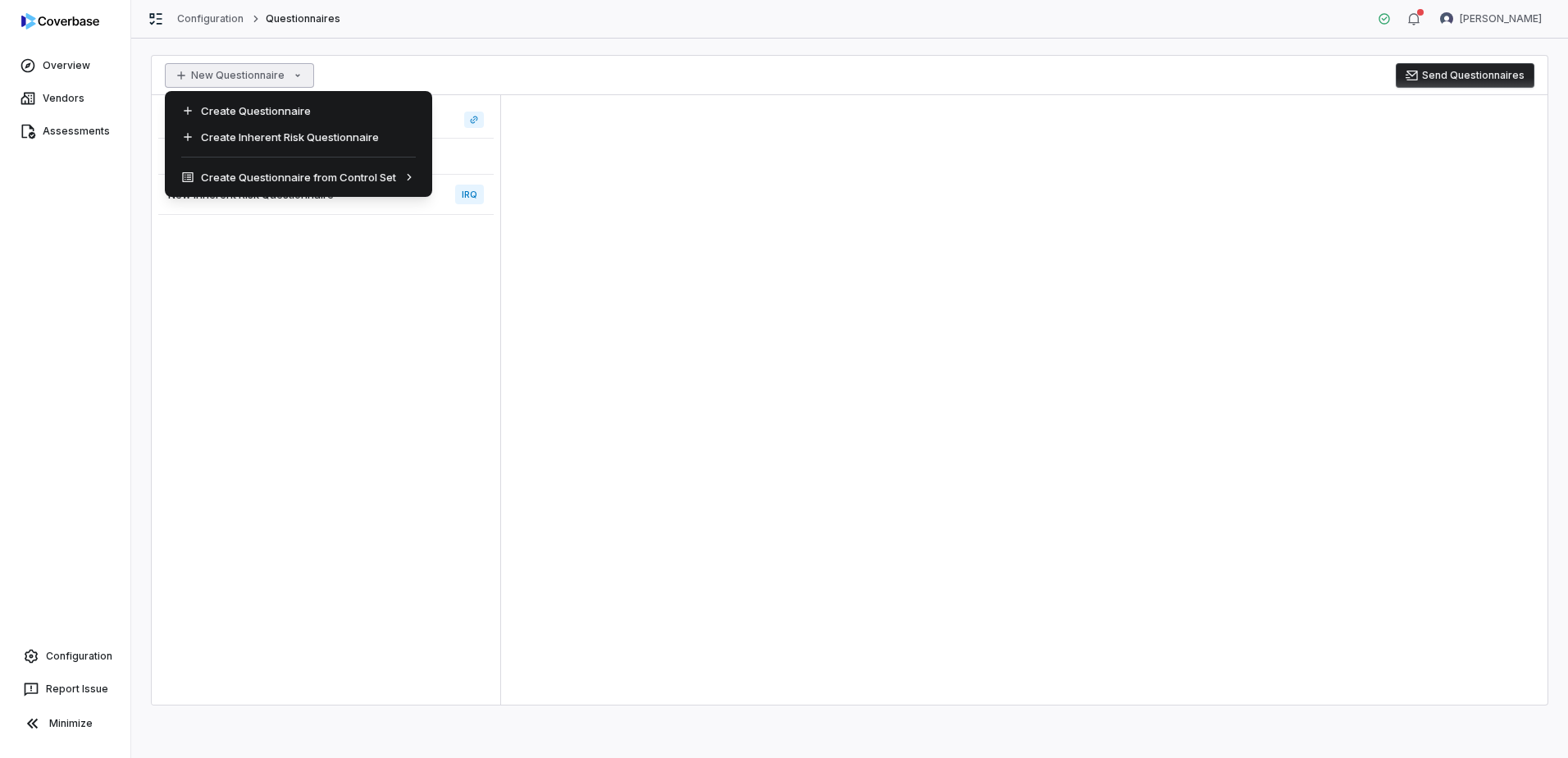
click at [214, 76] on html "Overview Vendors Assessments Configuration Report Issue Minimize Configuration …" at bounding box center [784, 379] width 1568 height 758
click at [217, 102] on div "Create Questionnaire" at bounding box center [298, 111] width 255 height 26
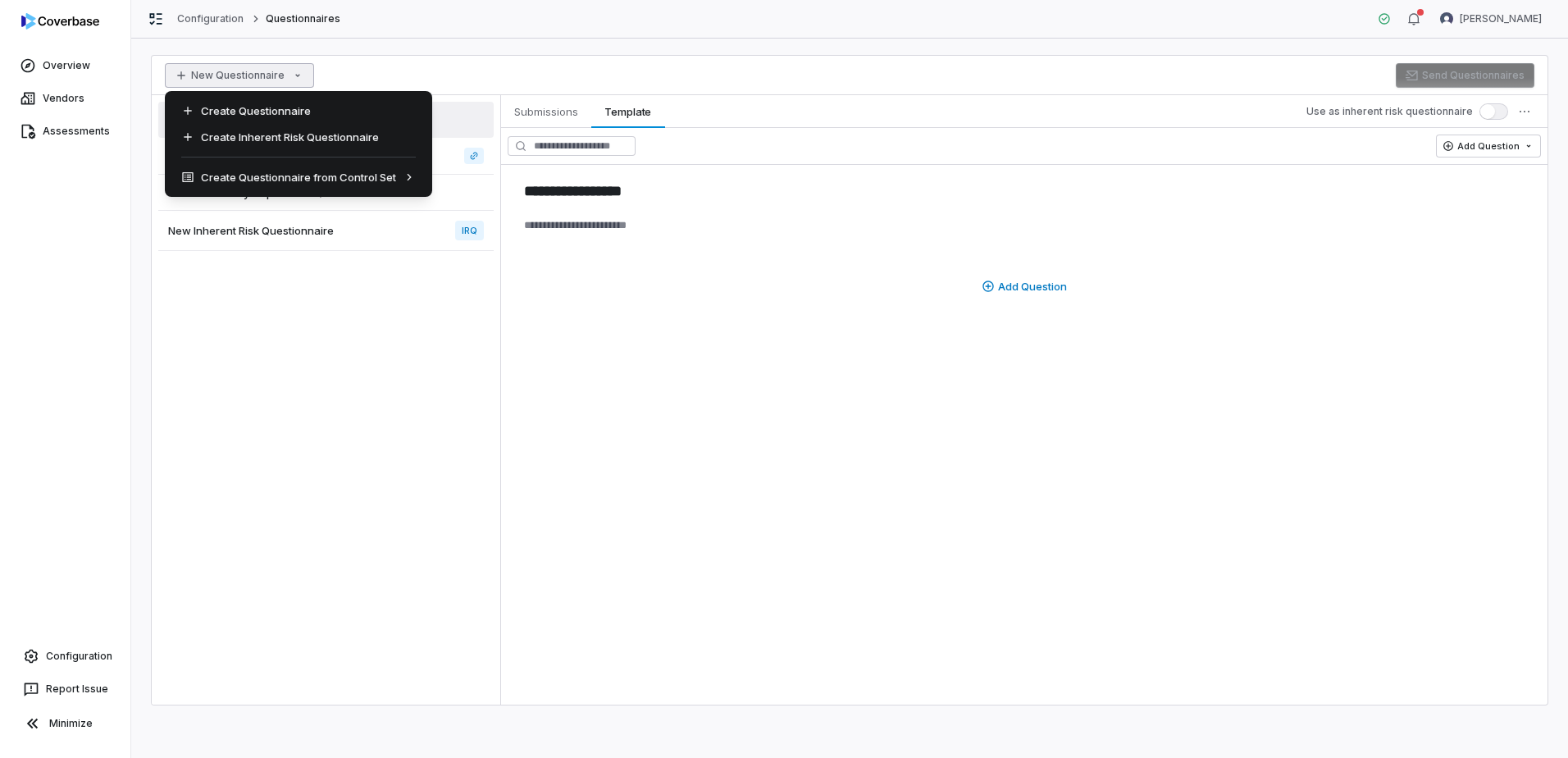
click at [254, 72] on html "**********" at bounding box center [784, 379] width 1568 height 758
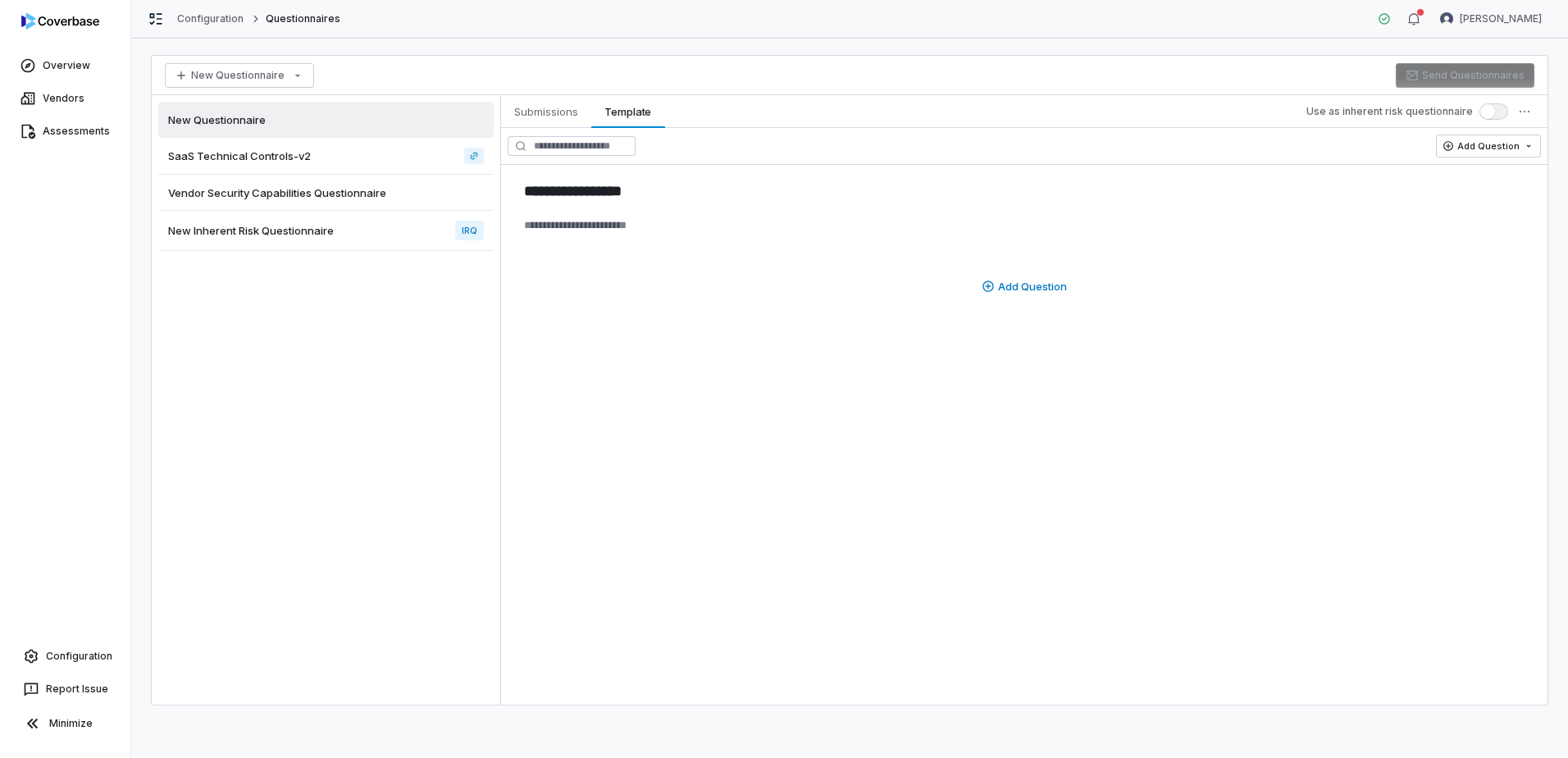
click at [738, 431] on html "**********" at bounding box center [784, 379] width 1568 height 758
click at [548, 108] on span "Submissions" at bounding box center [546, 111] width 77 height 21
click at [632, 112] on span "Template" at bounding box center [628, 111] width 60 height 21
click at [1487, 145] on html "**********" at bounding box center [784, 379] width 1568 height 758
click at [1535, 141] on html "**********" at bounding box center [784, 379] width 1568 height 758
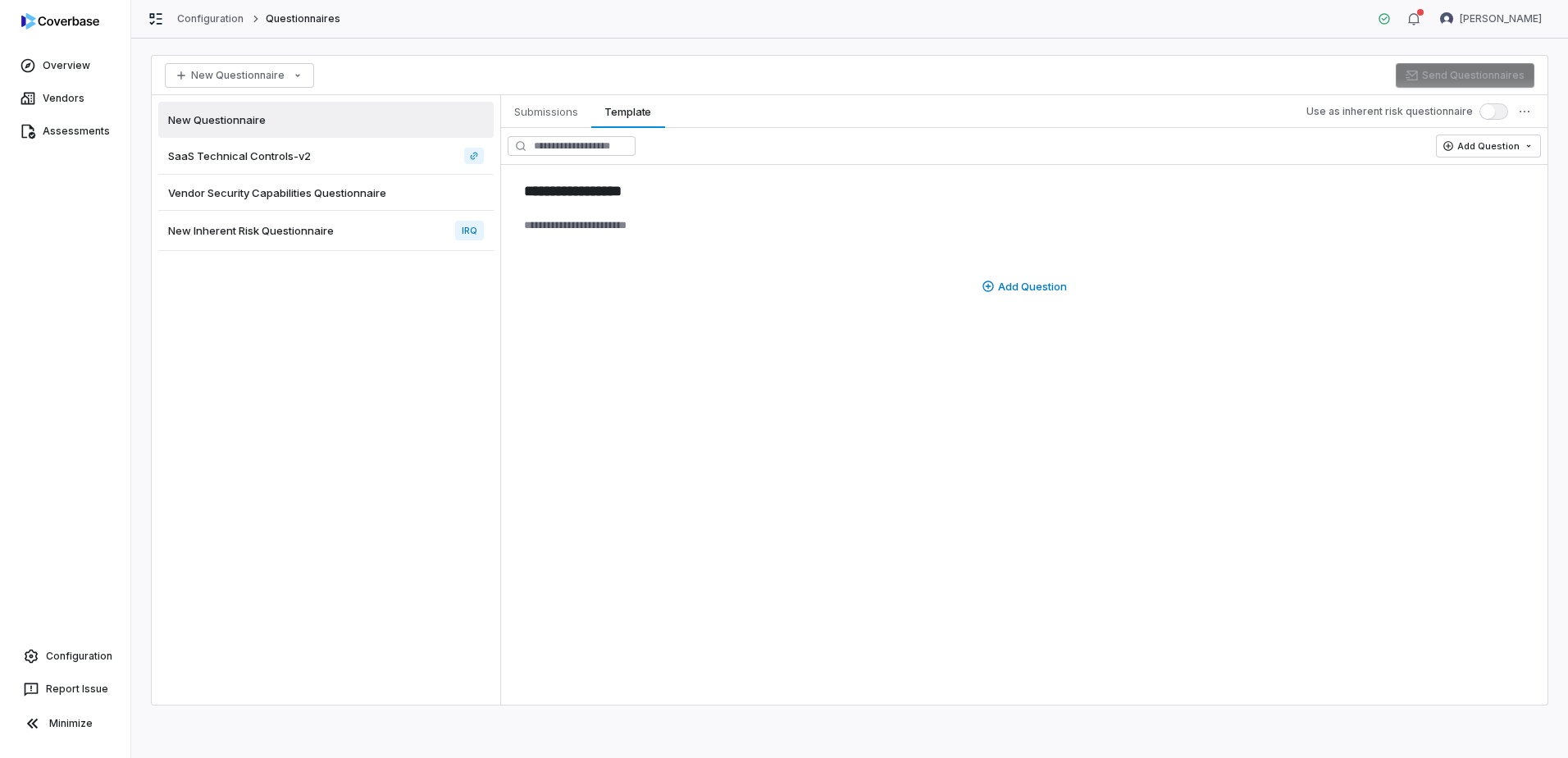
click at [208, 115] on span "New Questionnaire" at bounding box center [216, 119] width 98 height 15
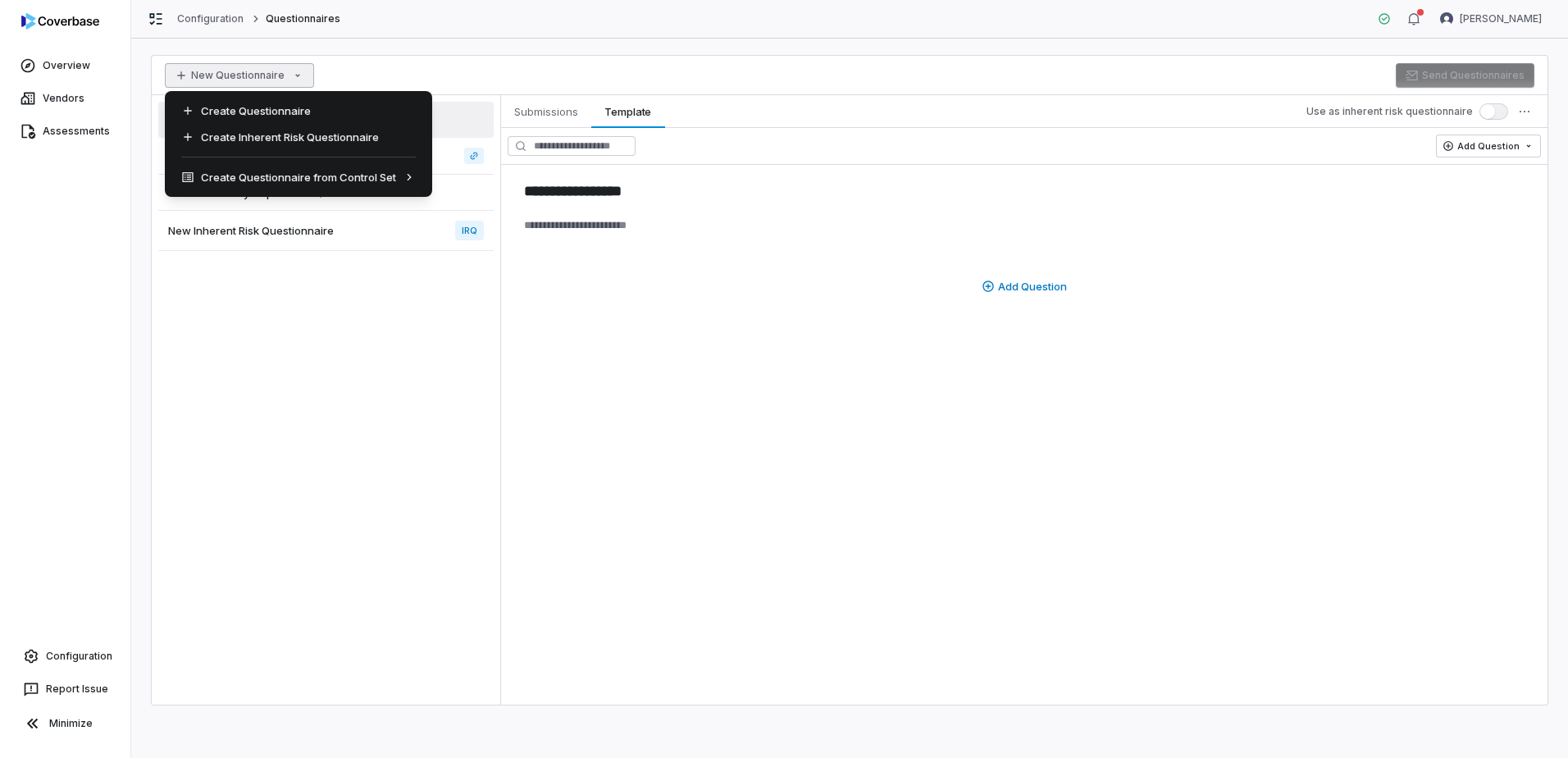
click at [210, 76] on html "**********" at bounding box center [784, 379] width 1568 height 758
click at [201, 15] on html "**********" at bounding box center [784, 379] width 1568 height 758
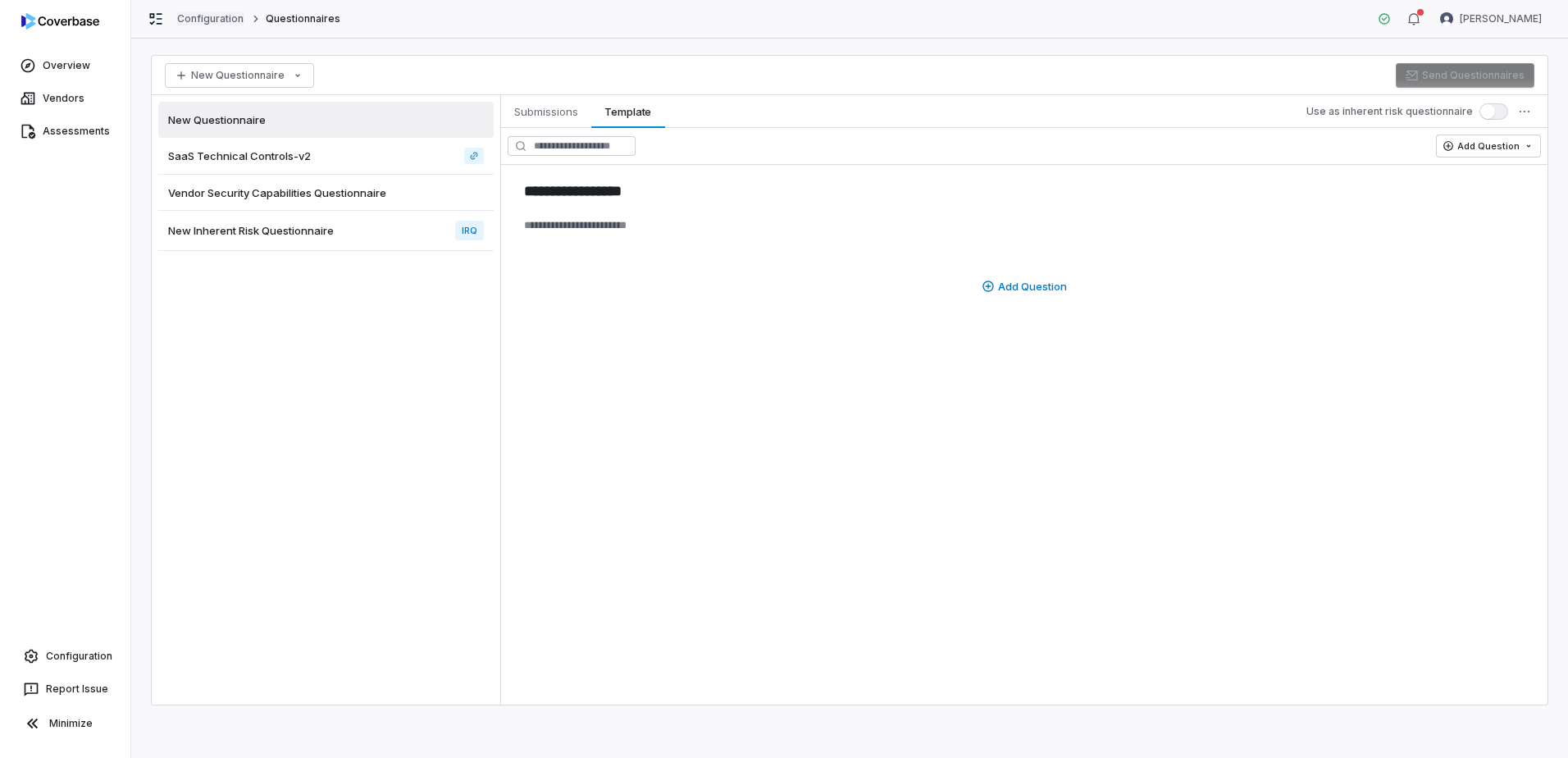
click at [201, 15] on link "Configuration" at bounding box center [211, 19] width 67 height 13
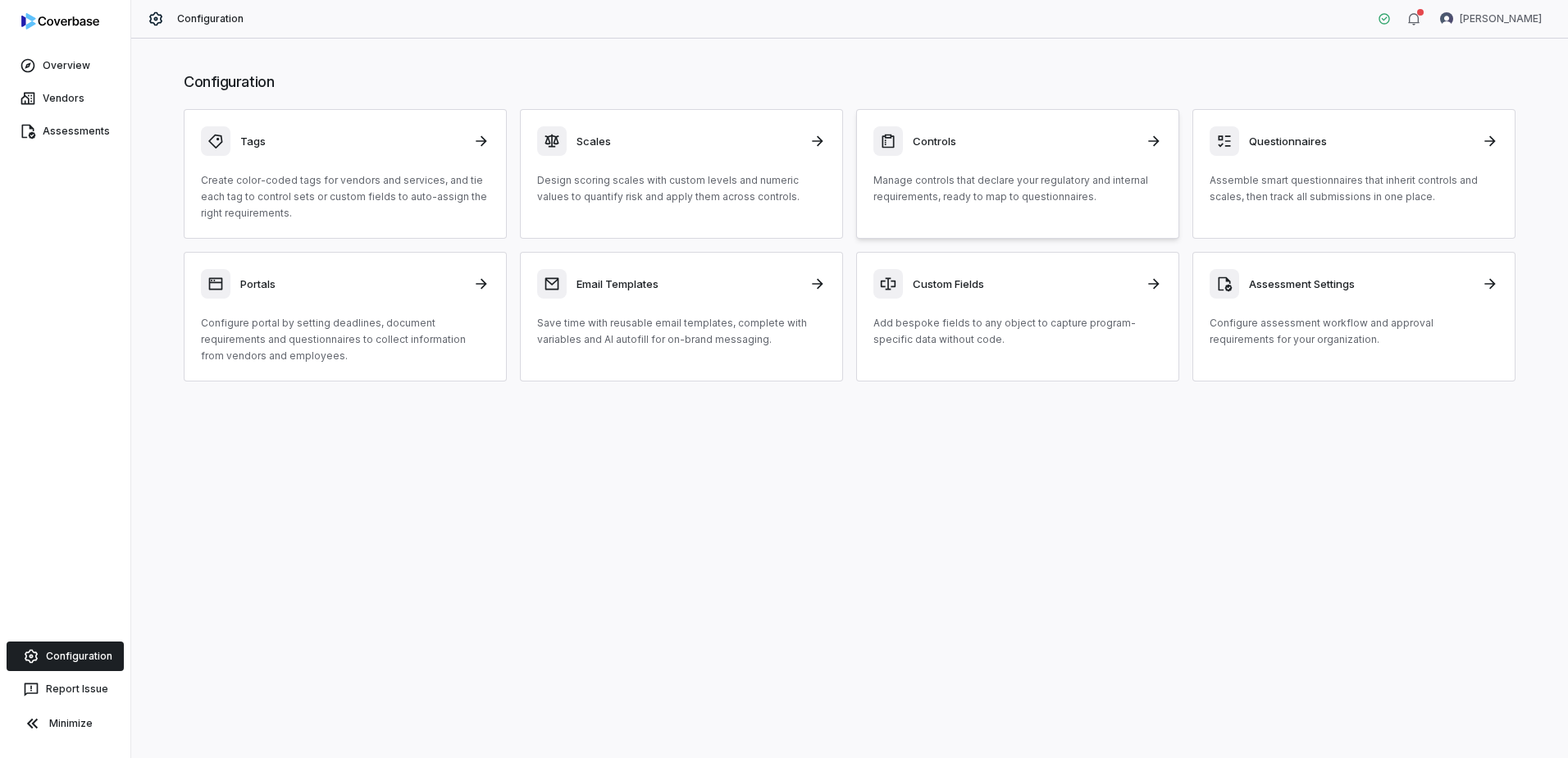
click at [1009, 173] on p "Manage controls that declare your regulatory and internal requirements, ready t…" at bounding box center [1019, 188] width 289 height 33
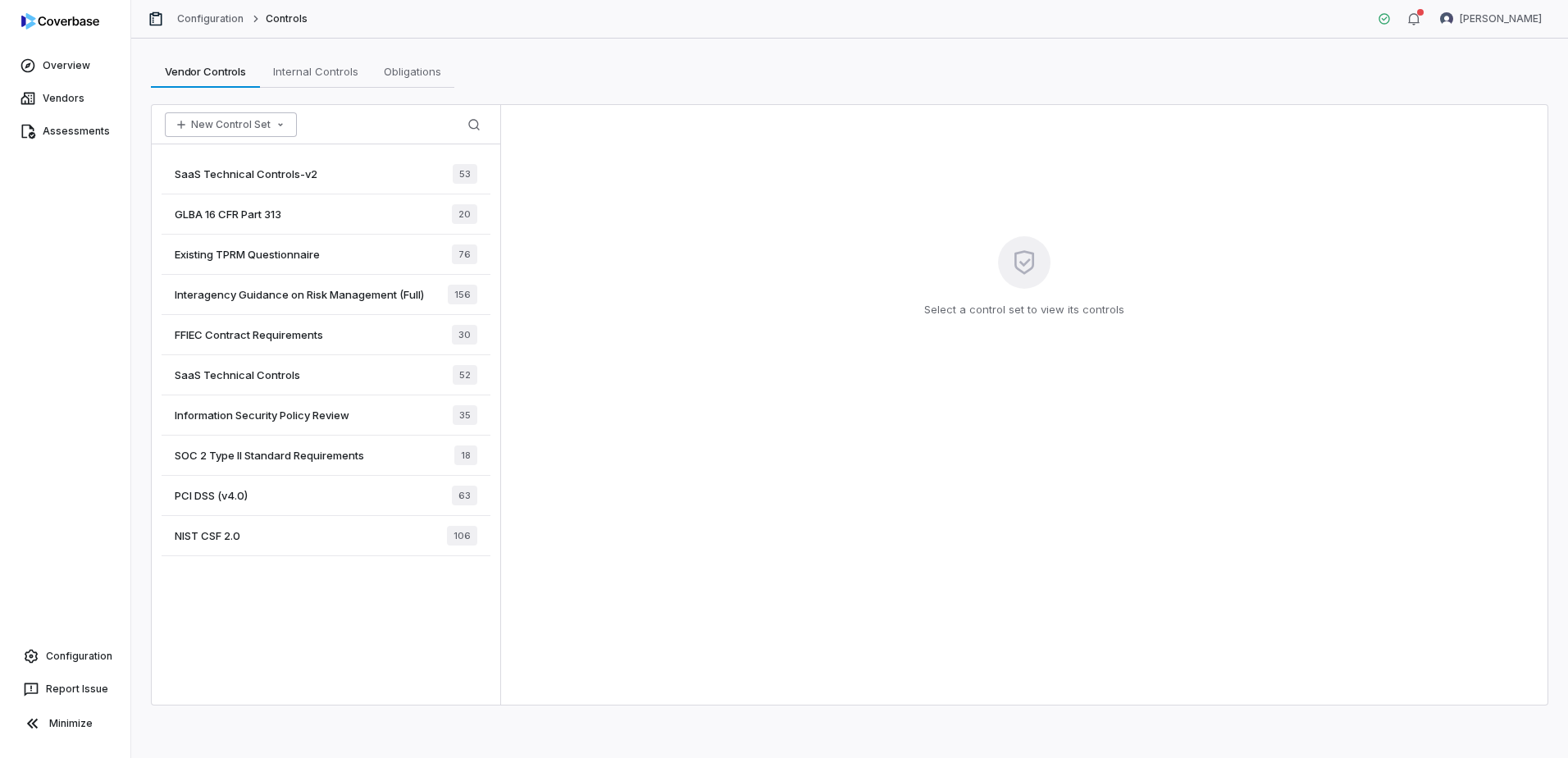
click at [215, 123] on button "New Control Set" at bounding box center [231, 124] width 132 height 24
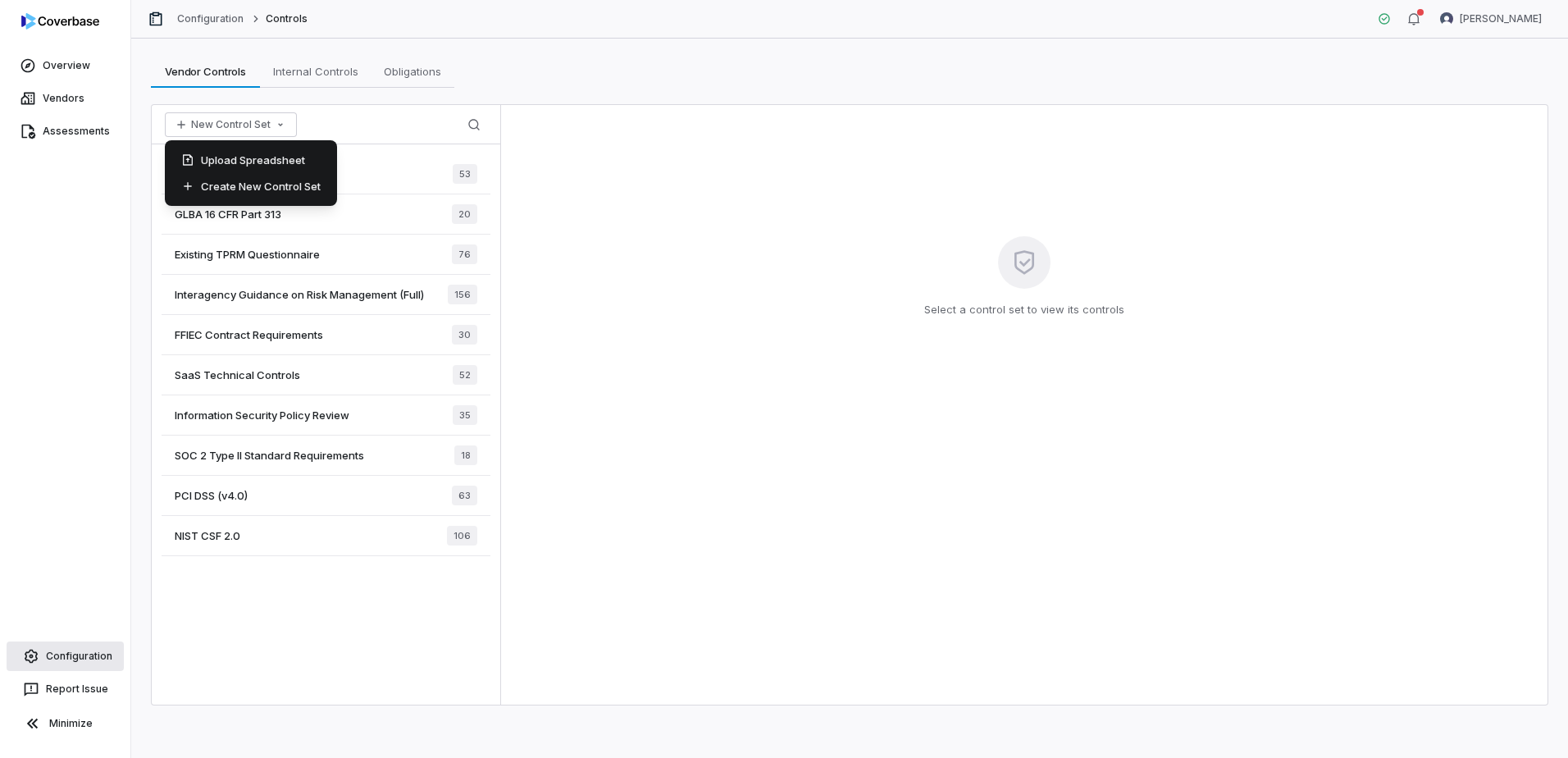
click at [56, 656] on link "Configuration" at bounding box center [65, 656] width 118 height 30
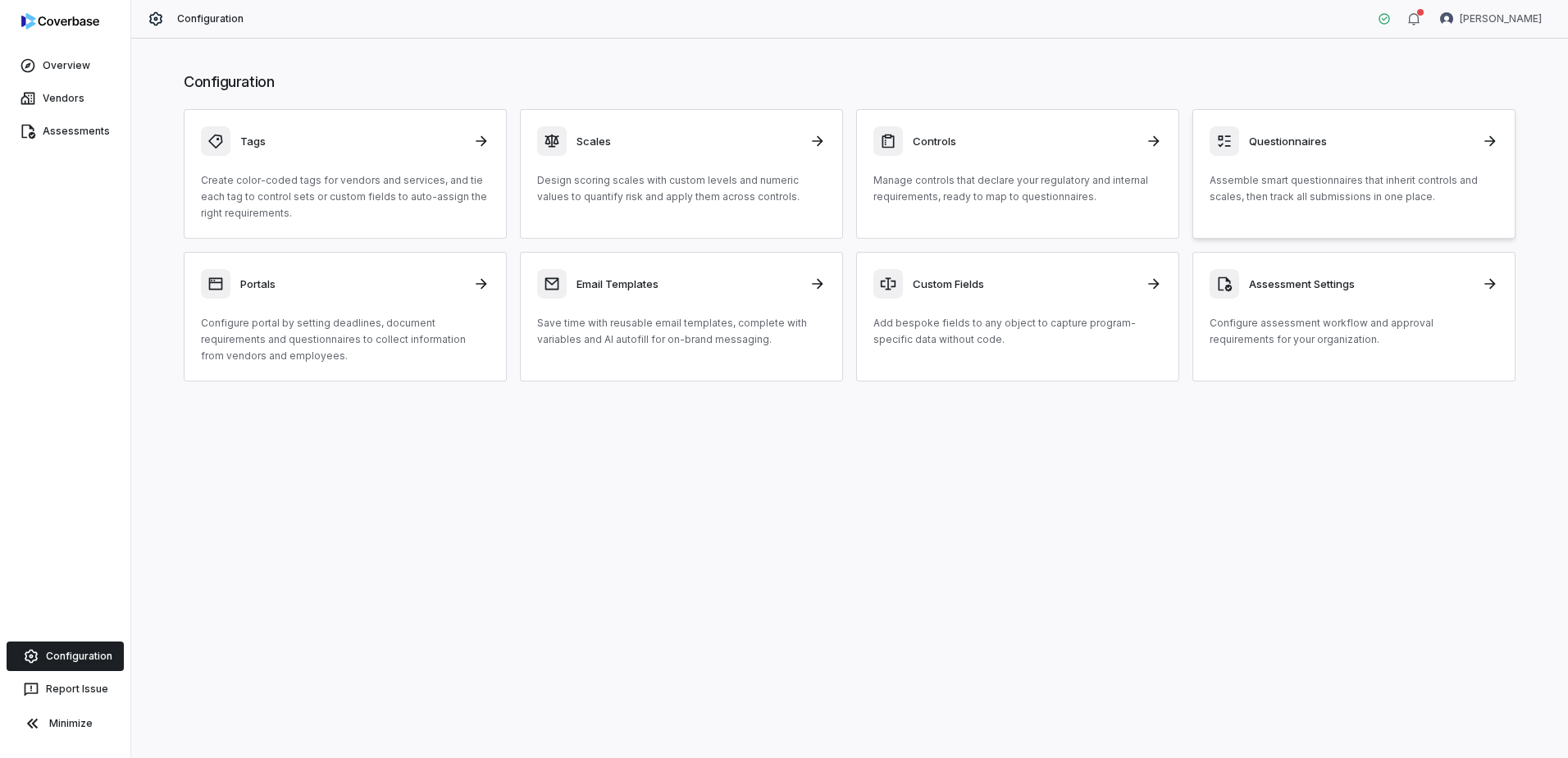
click at [1325, 188] on p "Assemble smart questionnaires that inherit controls and scales, then track all …" at bounding box center [1354, 188] width 289 height 33
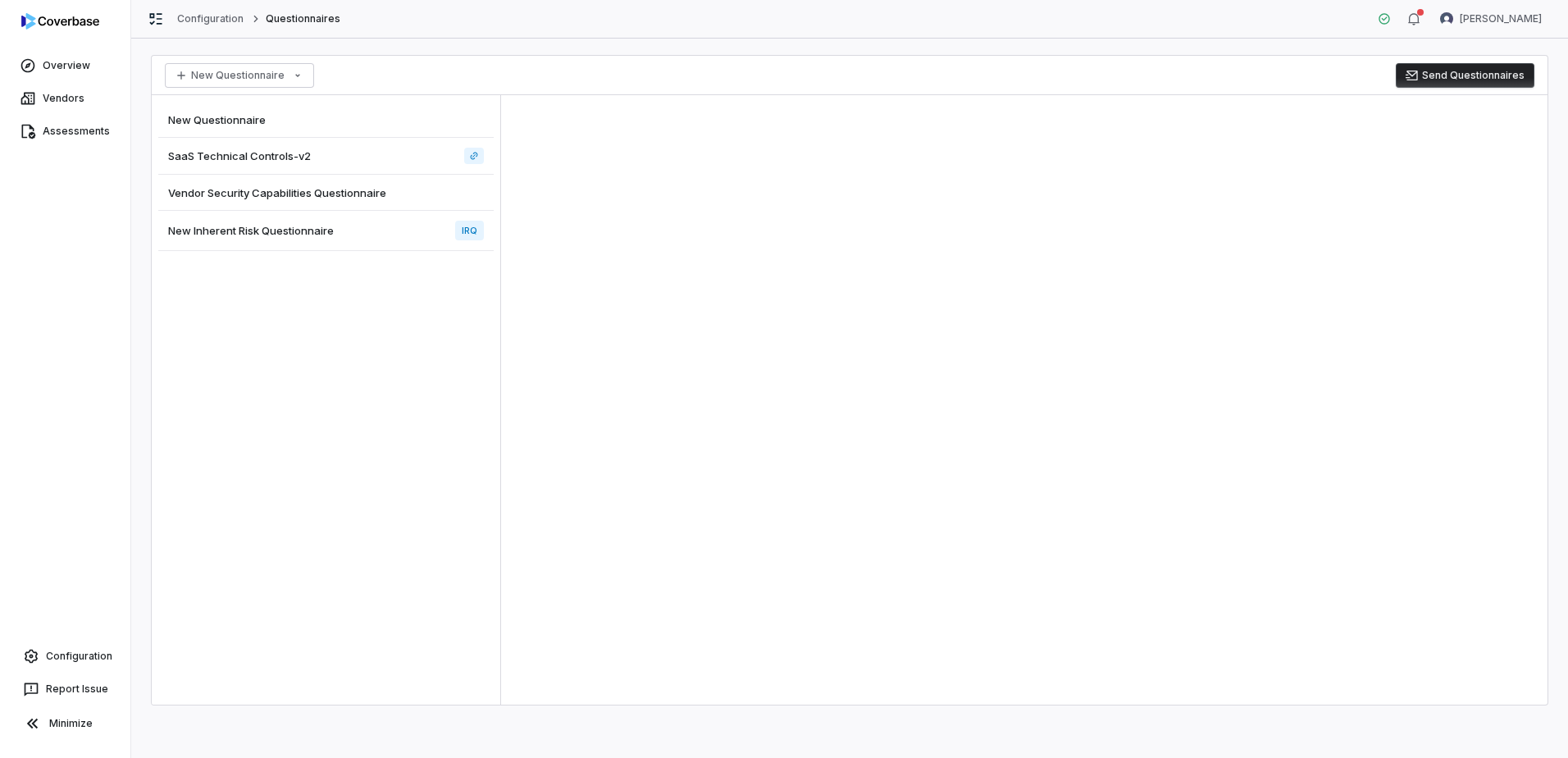
click at [211, 110] on div "New Questionnaire" at bounding box center [326, 119] width 336 height 36
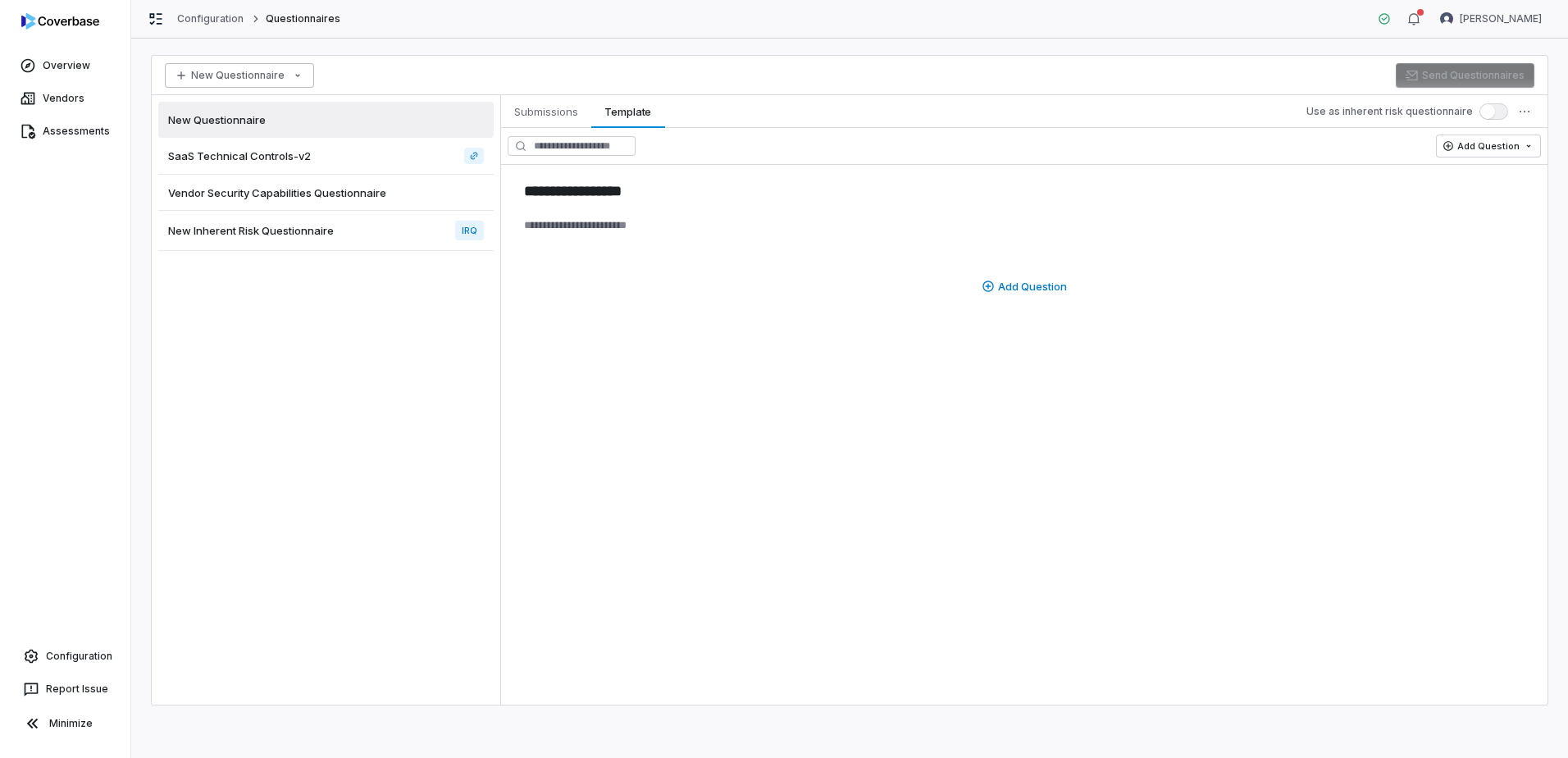
click at [210, 77] on html "**********" at bounding box center [784, 379] width 1568 height 758
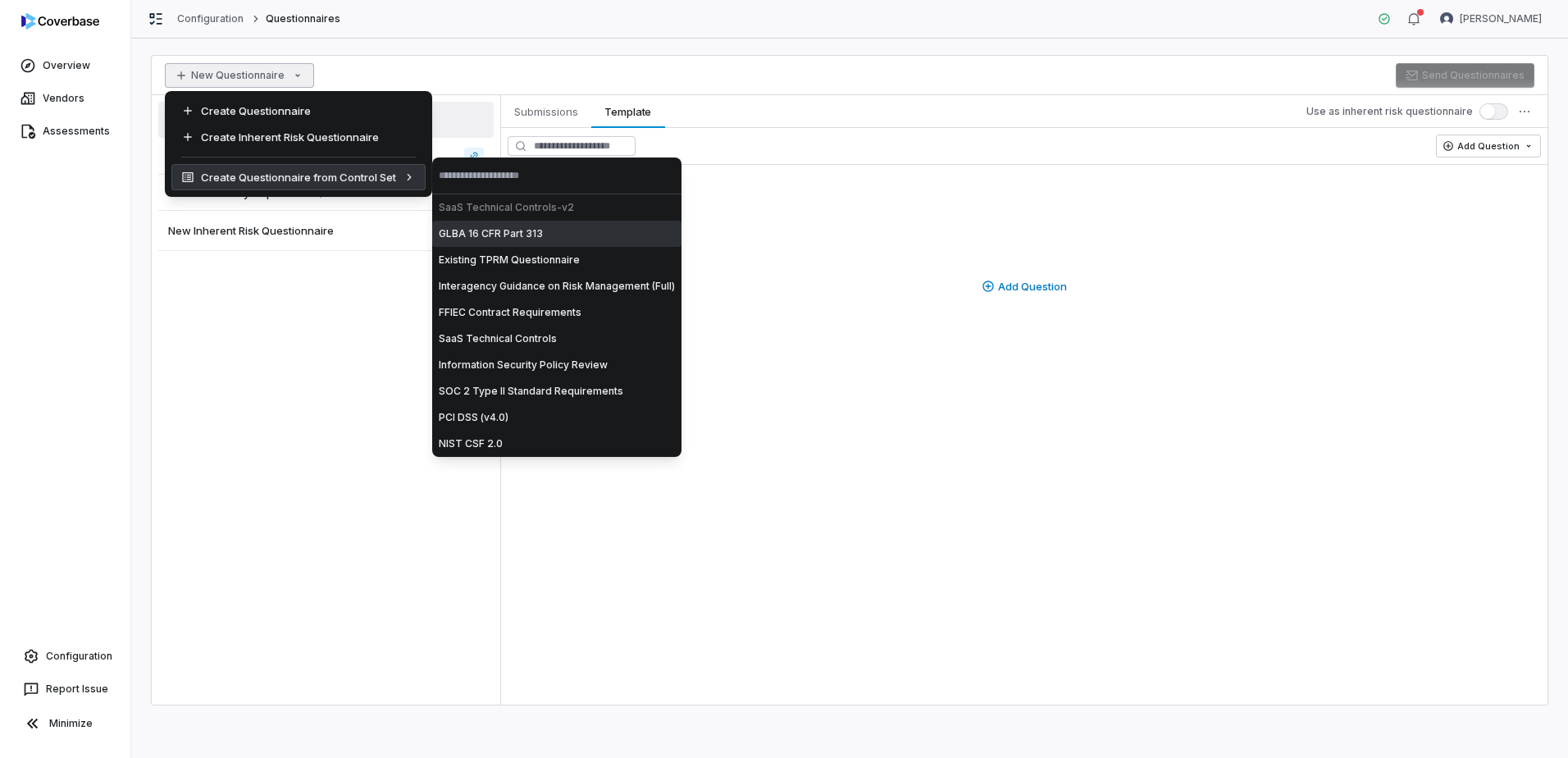
click at [215, 172] on div "Create Questionnaire from Control Set" at bounding box center [298, 177] width 255 height 26
click at [243, 174] on div "Create Questionnaire from Control Set" at bounding box center [298, 177] width 255 height 26
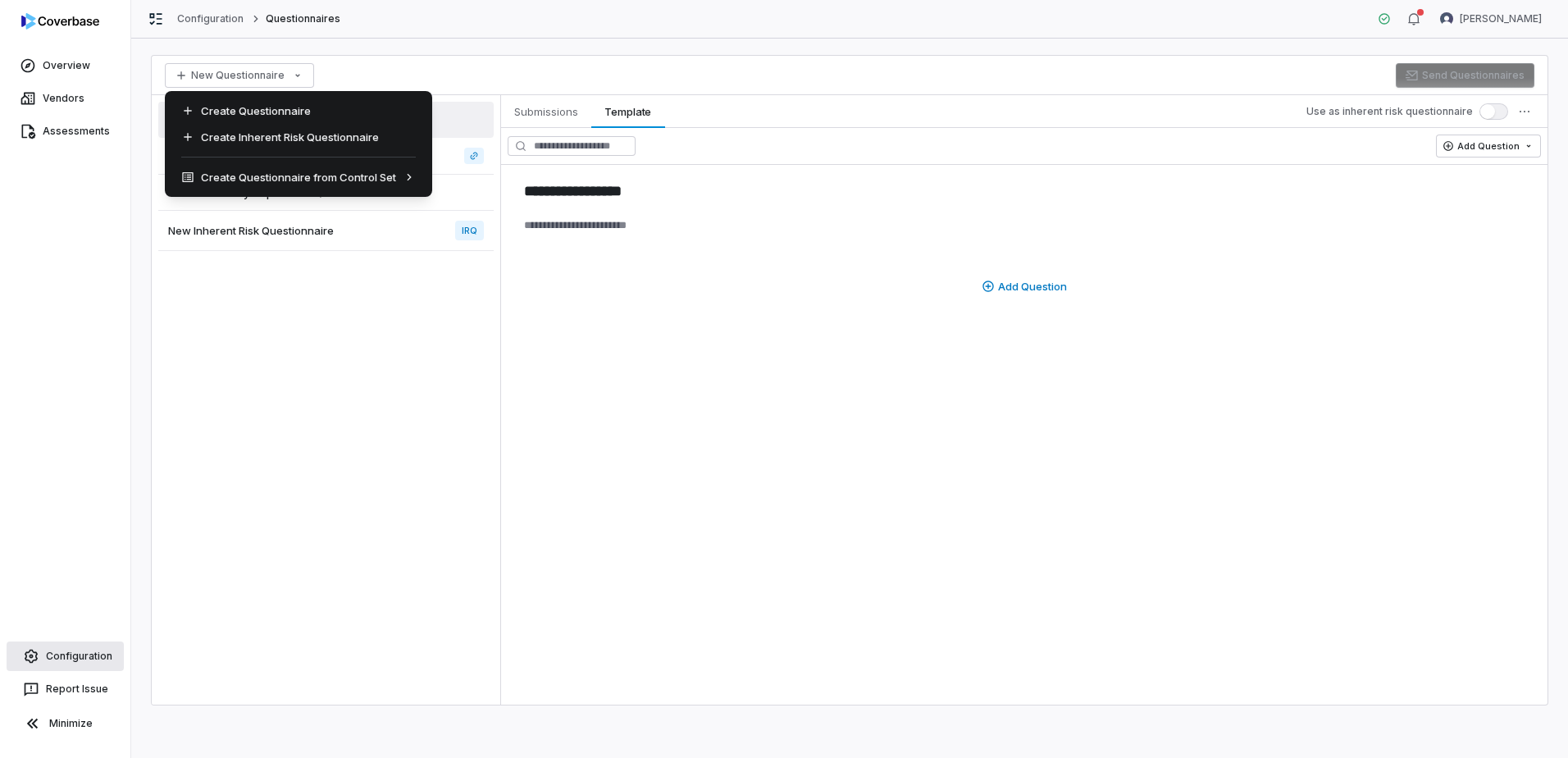
click at [79, 654] on html "**********" at bounding box center [784, 379] width 1568 height 758
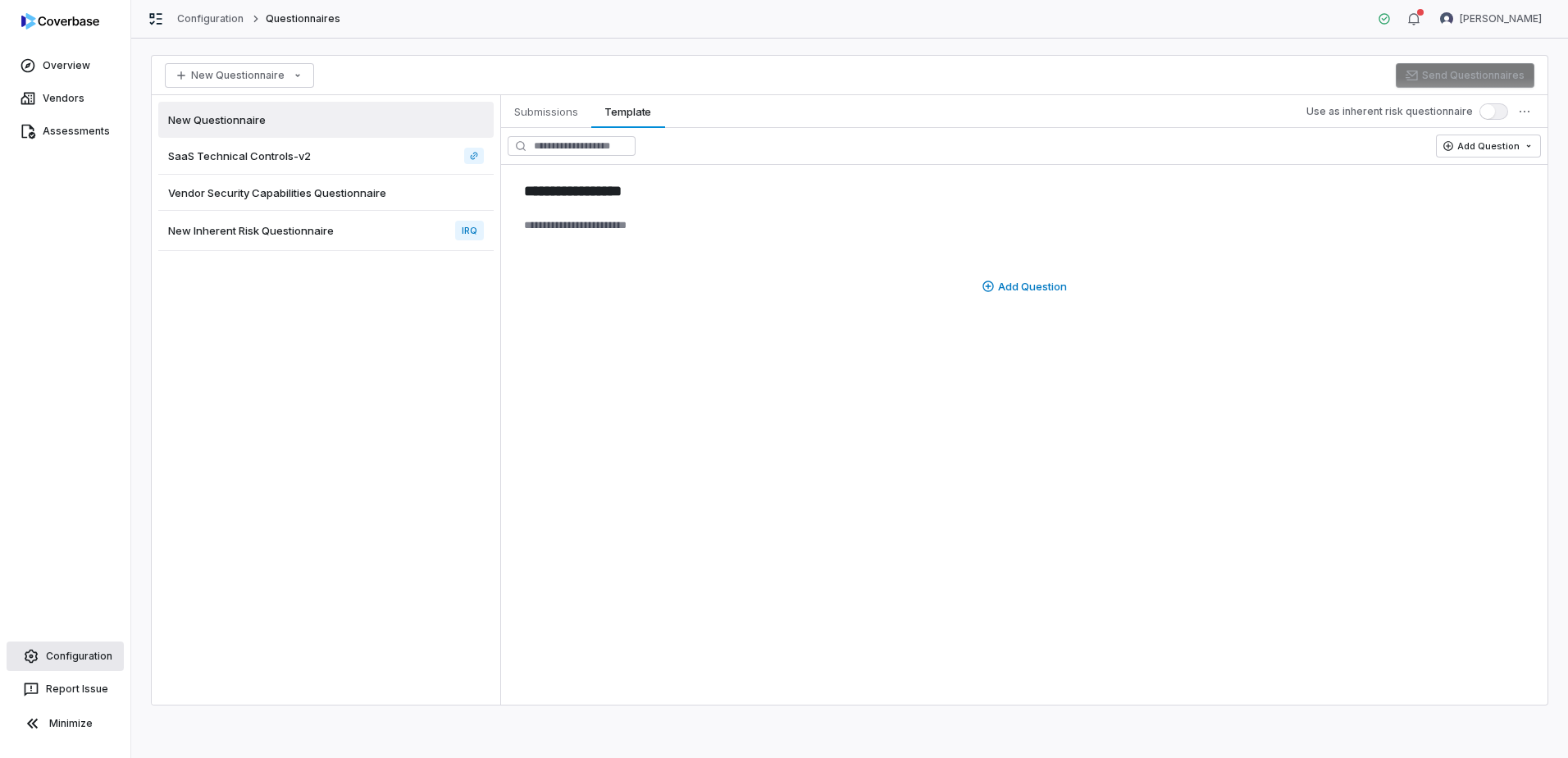
click at [79, 654] on link "Configuration" at bounding box center [65, 656] width 118 height 30
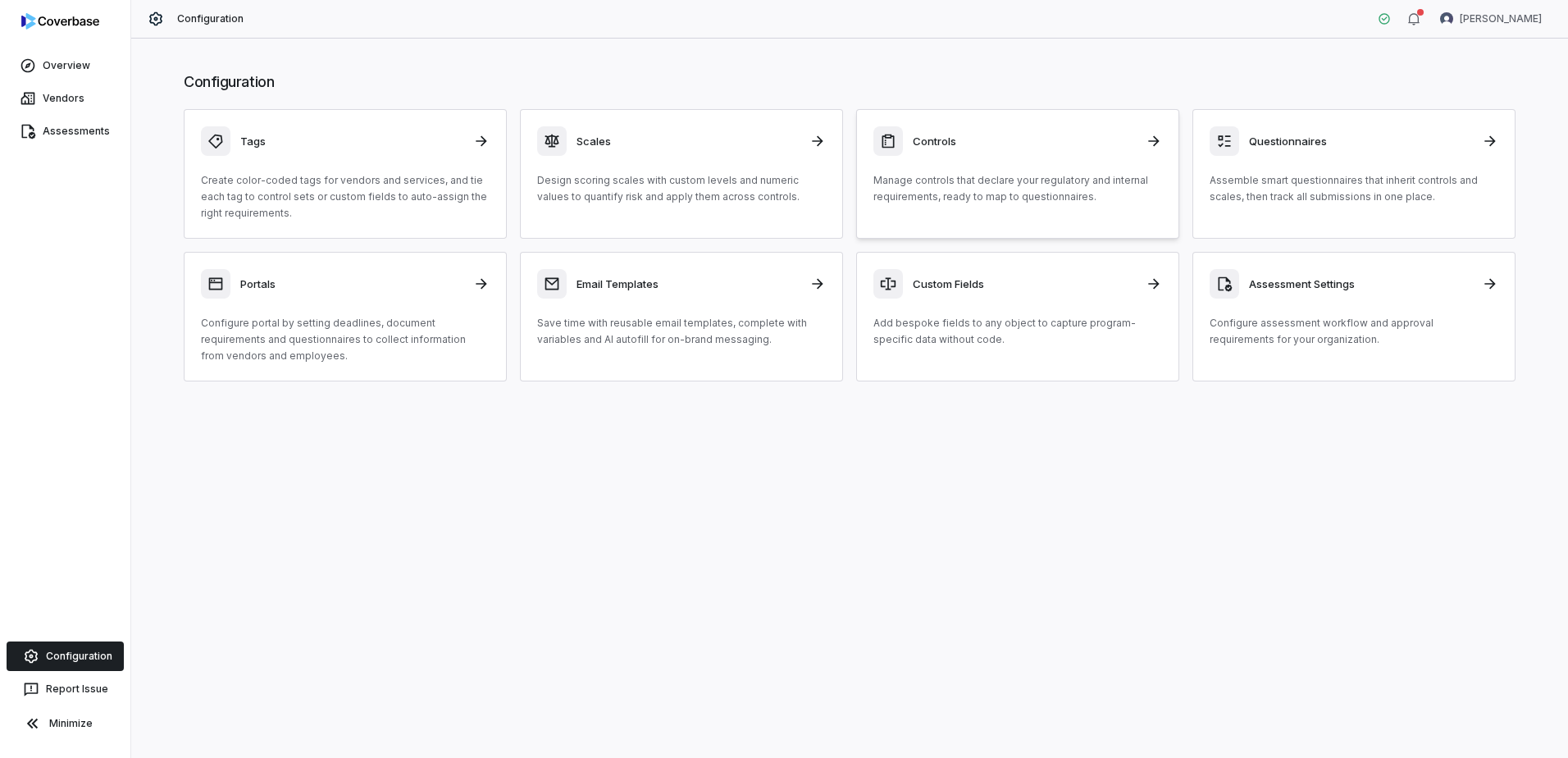
click at [7, 641] on link "Configuration" at bounding box center [65, 656] width 118 height 30
click at [55, 99] on link "Vendors" at bounding box center [65, 99] width 124 height 30
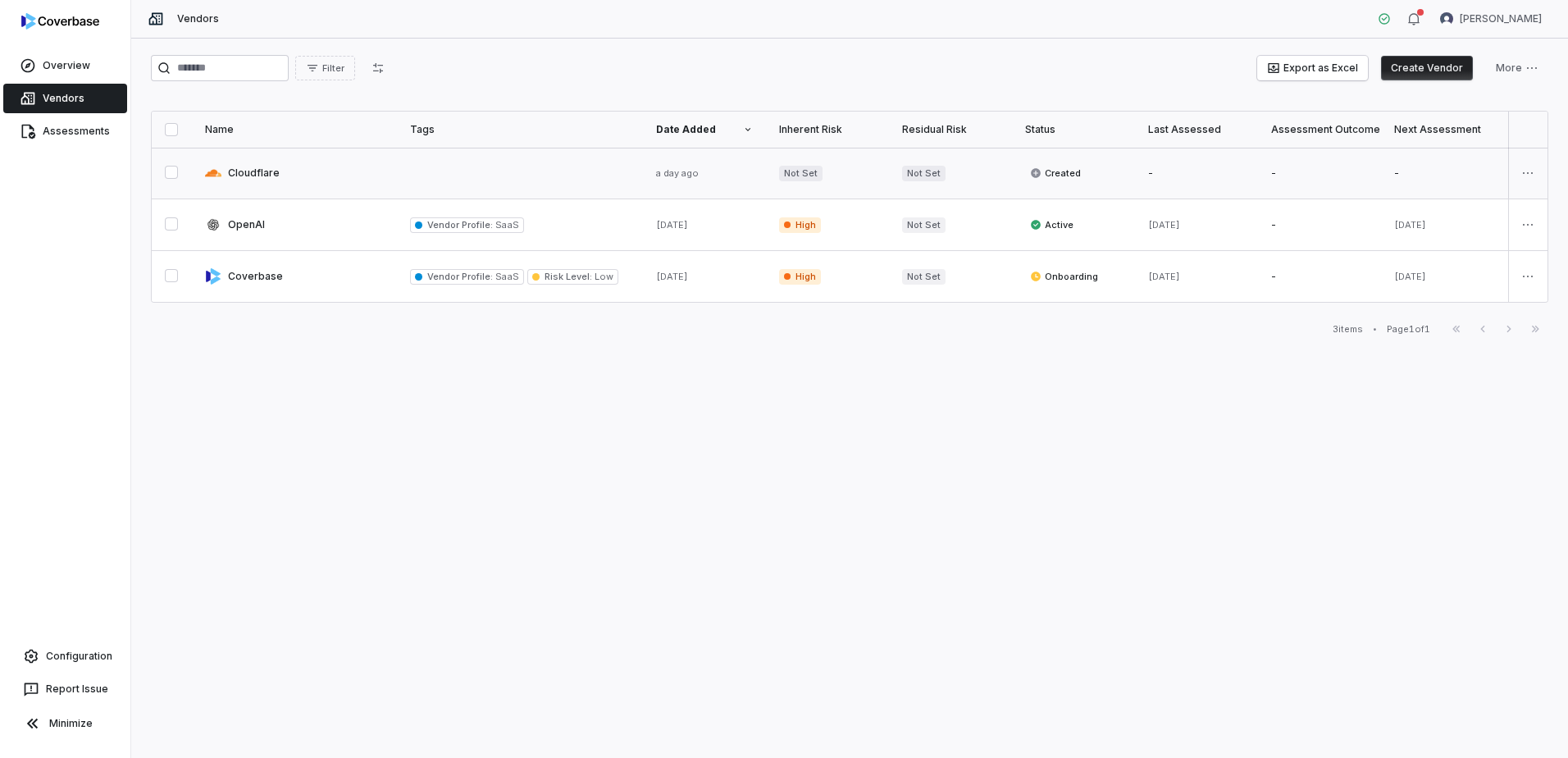
click at [253, 171] on link at bounding box center [295, 172] width 205 height 51
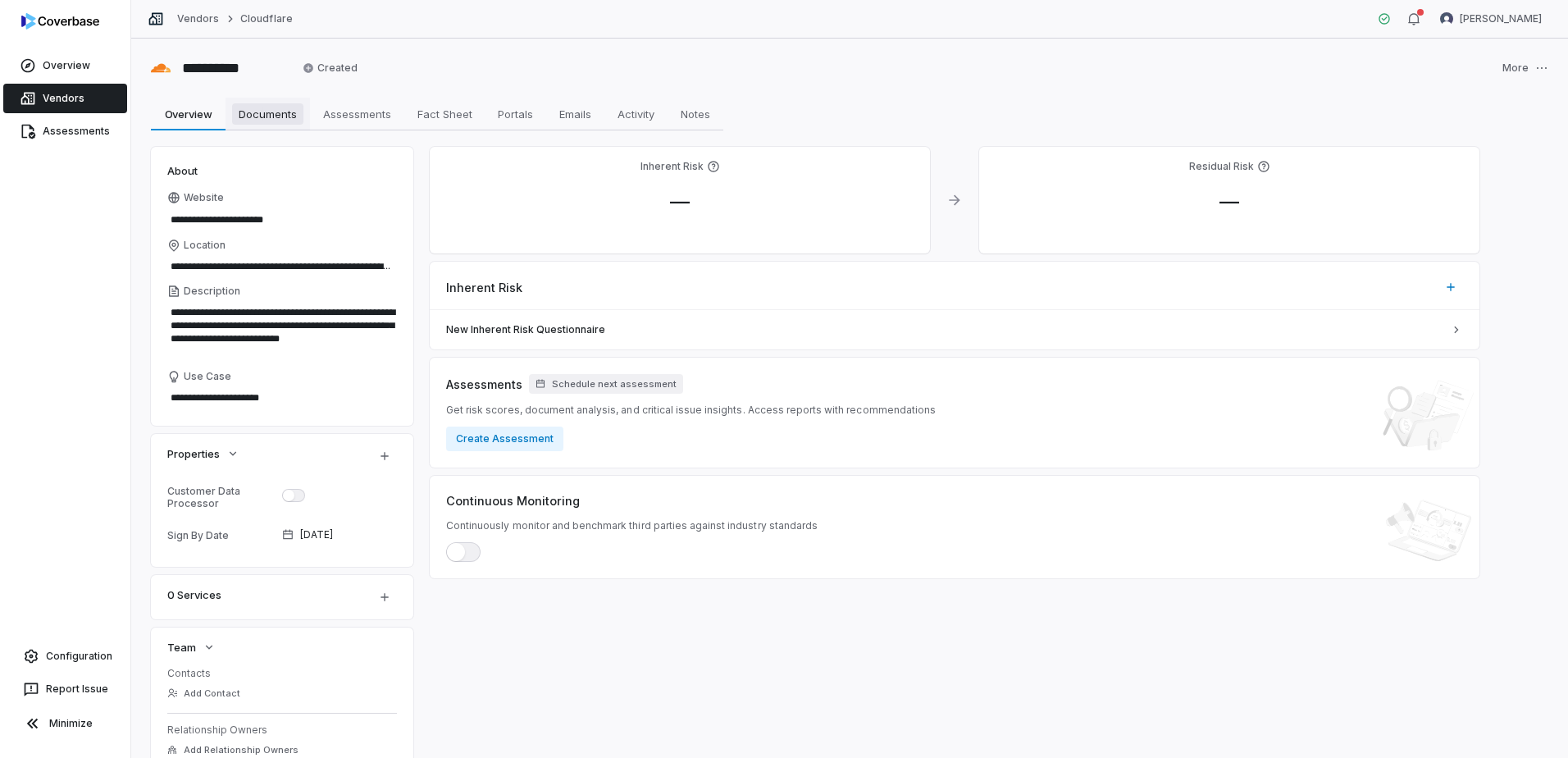
click at [265, 112] on span "Documents" at bounding box center [268, 114] width 72 height 21
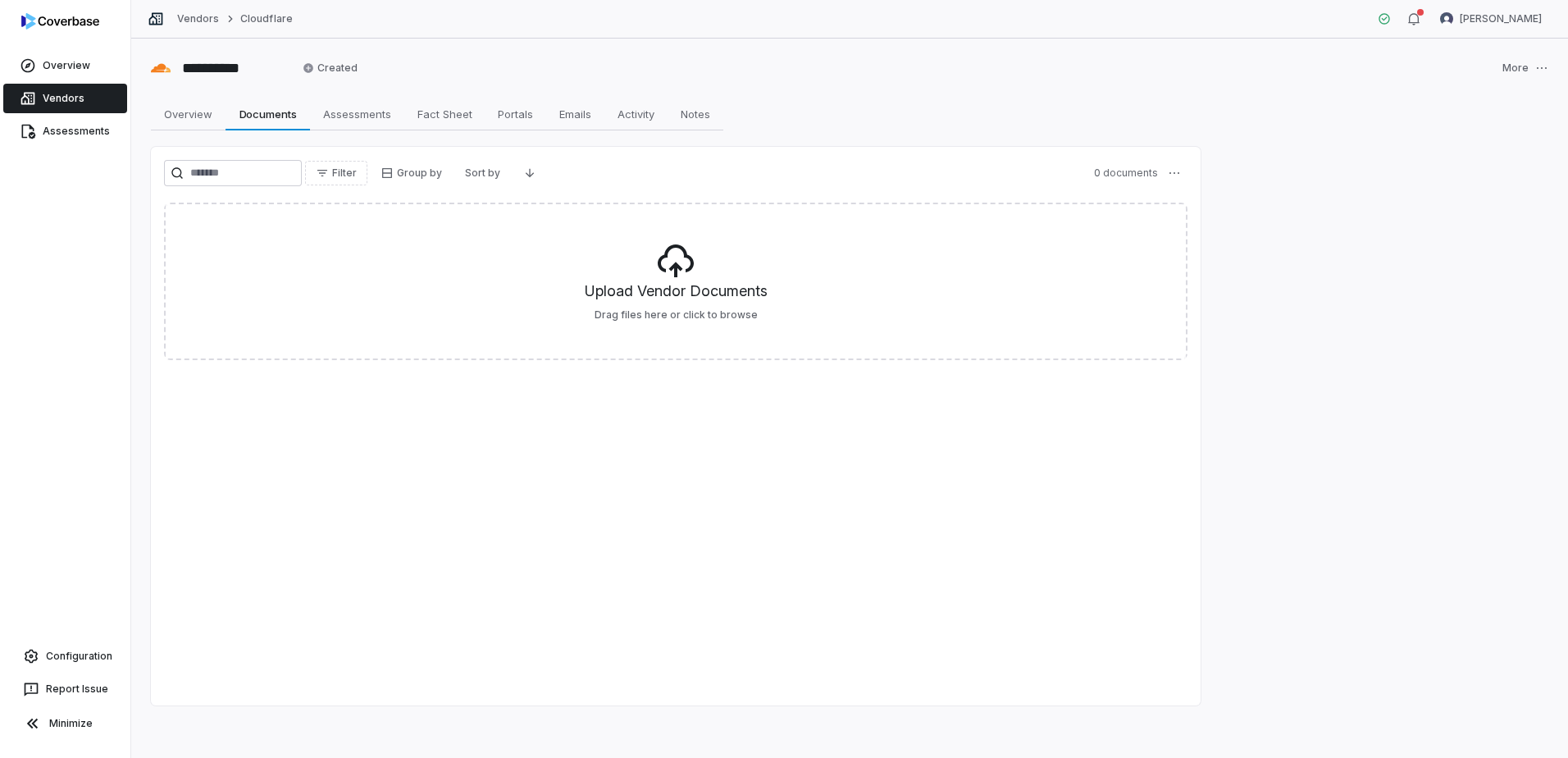
click at [54, 92] on link "Vendors" at bounding box center [65, 99] width 124 height 30
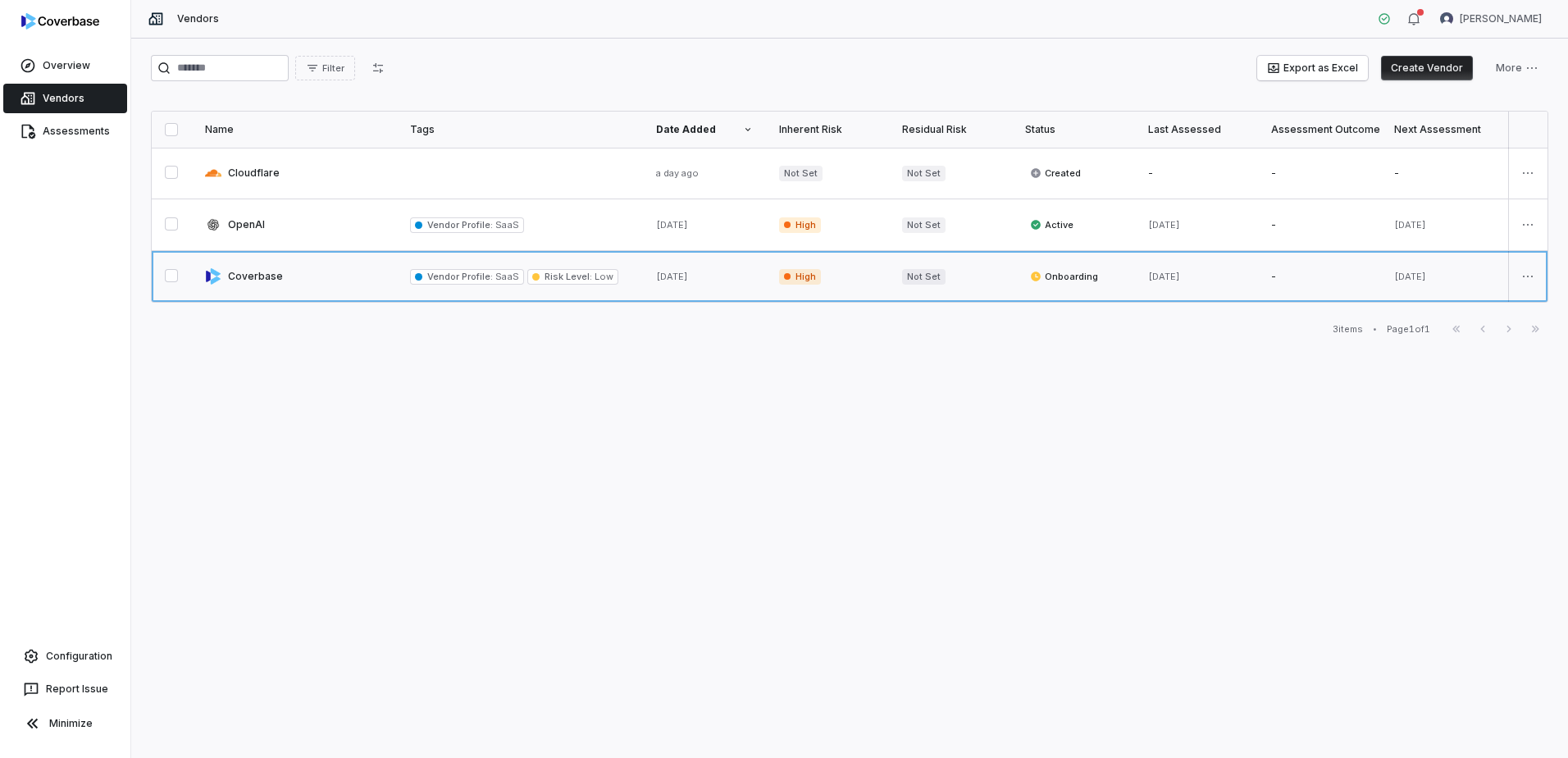
click at [250, 271] on link at bounding box center [295, 276] width 205 height 51
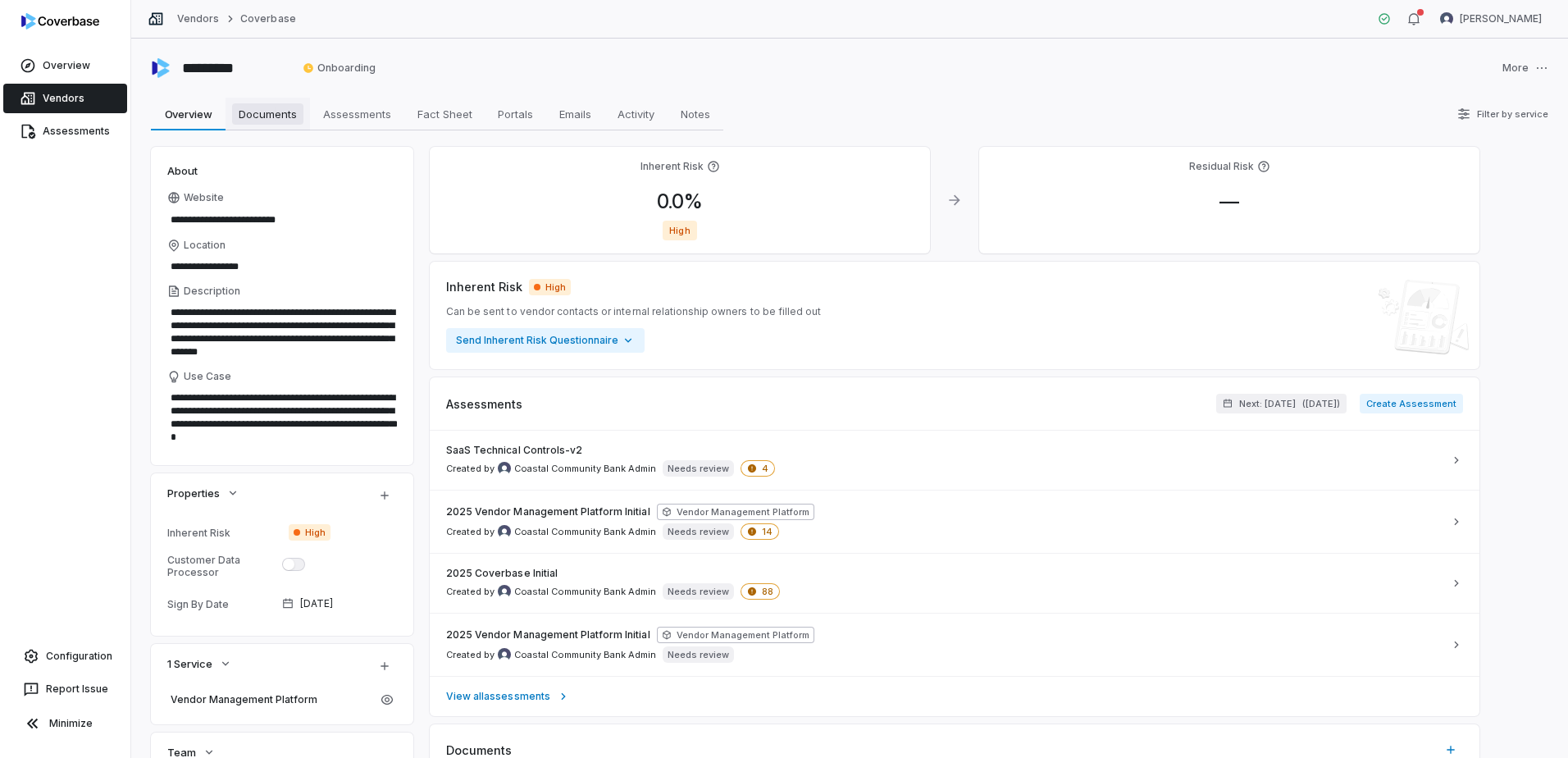
click at [281, 117] on span "Documents" at bounding box center [268, 114] width 72 height 21
type textarea "*"
